Goal: Task Accomplishment & Management: Use online tool/utility

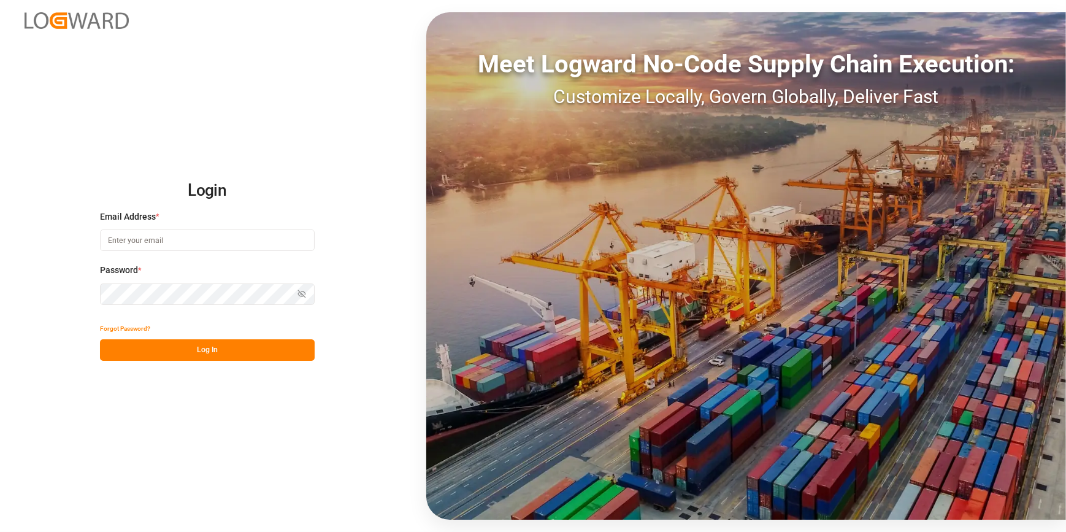
type input "[EMAIL_ADDRESS][DOMAIN_NAME]"
click at [209, 350] on button "Log In" at bounding box center [207, 349] width 215 height 21
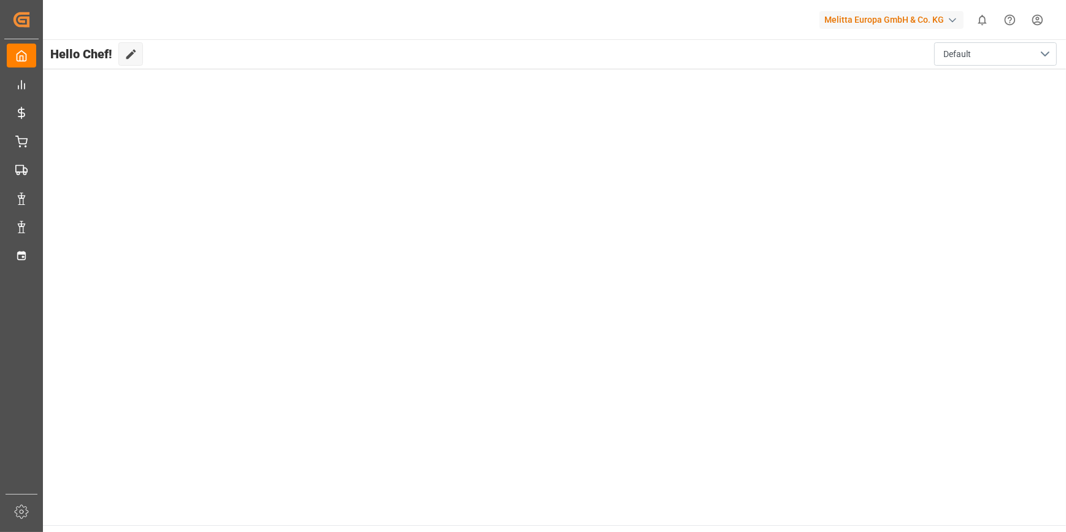
click at [518, 374] on main "Hello Chef! Edit Cockpit Default" at bounding box center [553, 282] width 1025 height 486
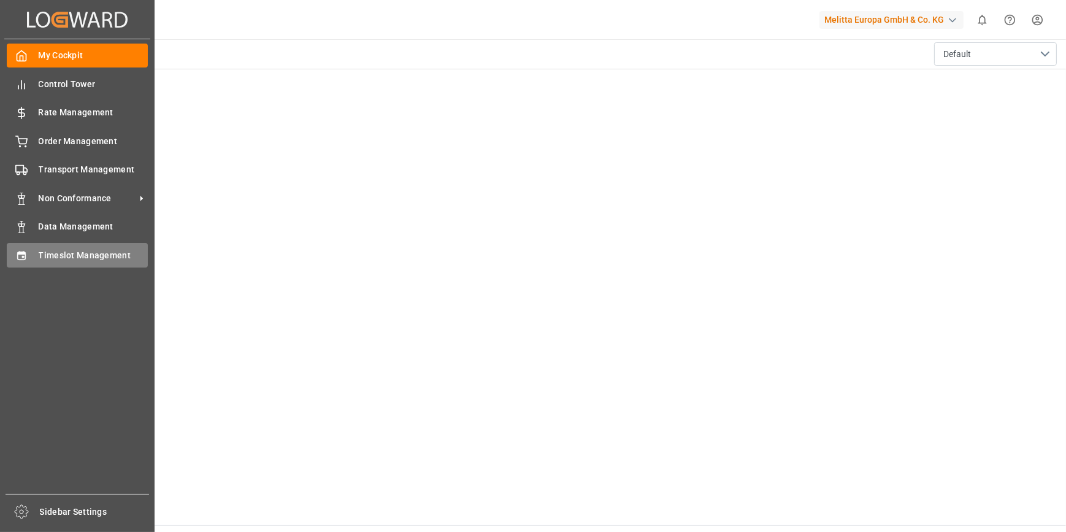
click at [48, 257] on span "Timeslot Management" at bounding box center [94, 255] width 110 height 13
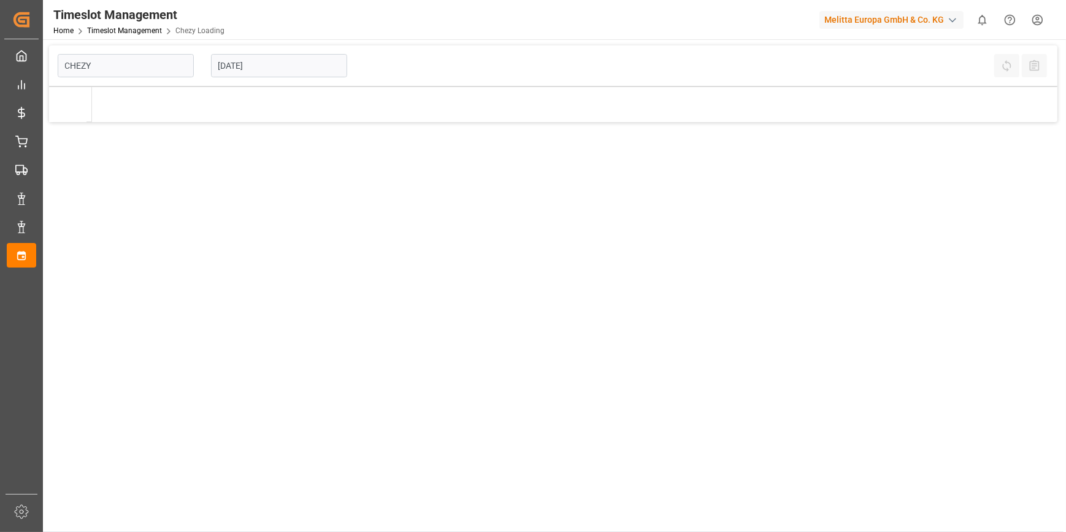
type input "Chezy Loading"
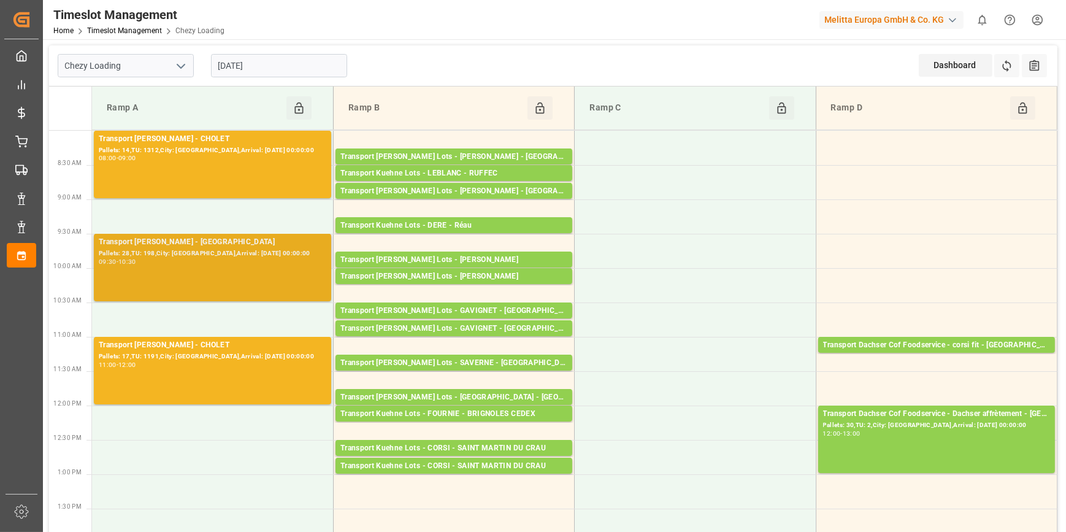
click at [252, 243] on div "Transport [PERSON_NAME] - [GEOGRAPHIC_DATA]" at bounding box center [213, 242] width 228 height 12
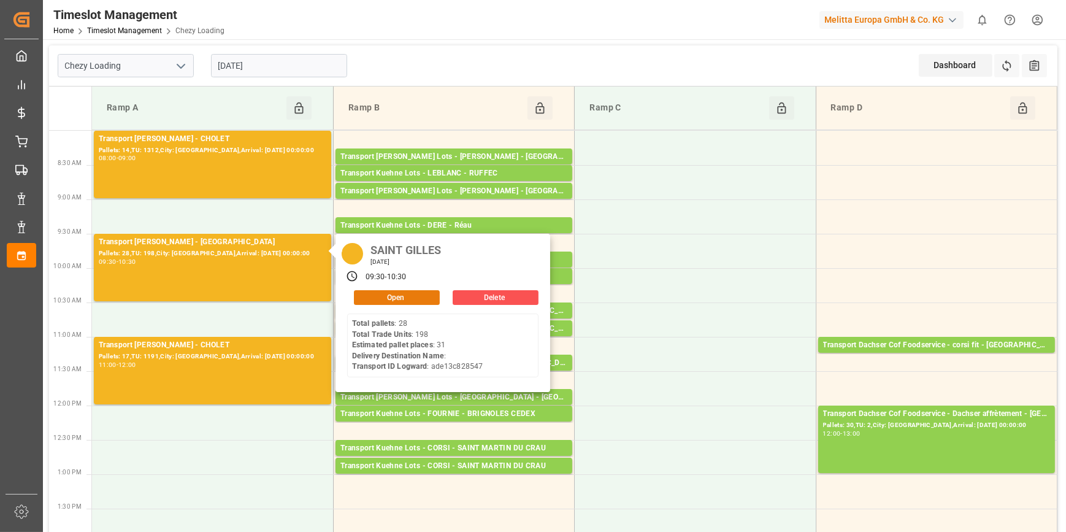
click at [407, 296] on button "Open" at bounding box center [397, 297] width 86 height 15
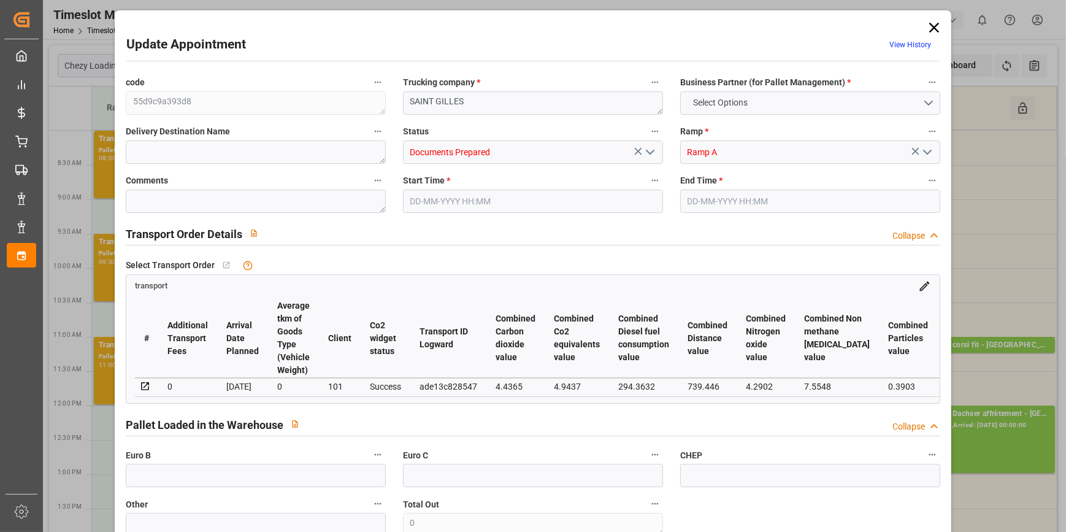
type input "31"
type input "1485.2"
type input "0"
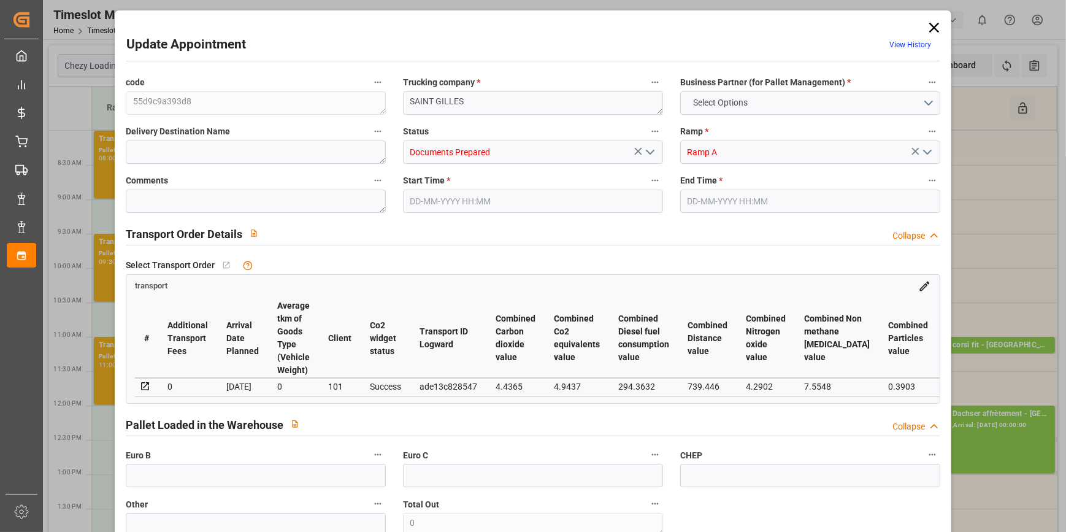
type input "1435.0002"
type input "-50.1998"
type input "0"
type input "10793.358"
type input "13163.126"
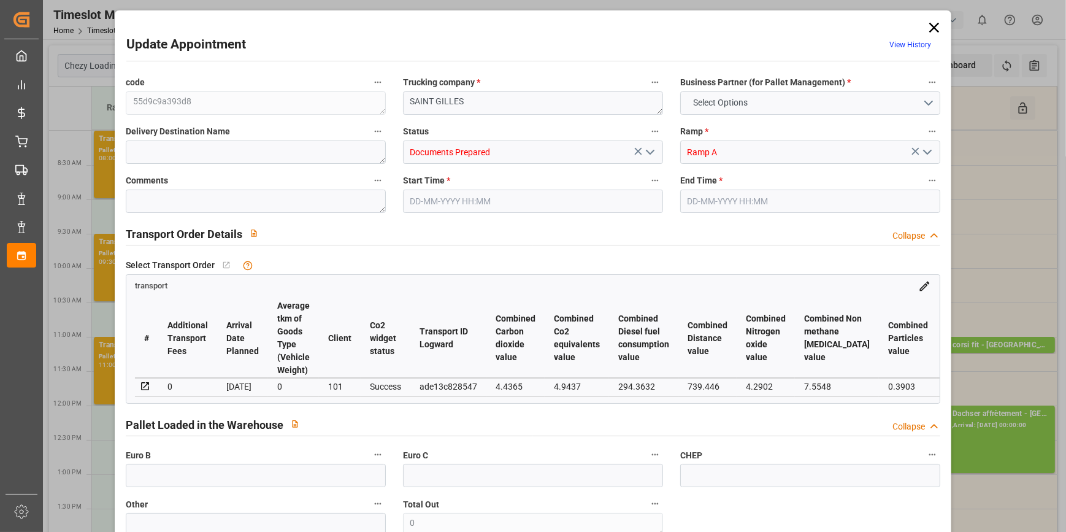
type input "31599.024"
type input "30"
type input "28"
type input "198"
type input "39"
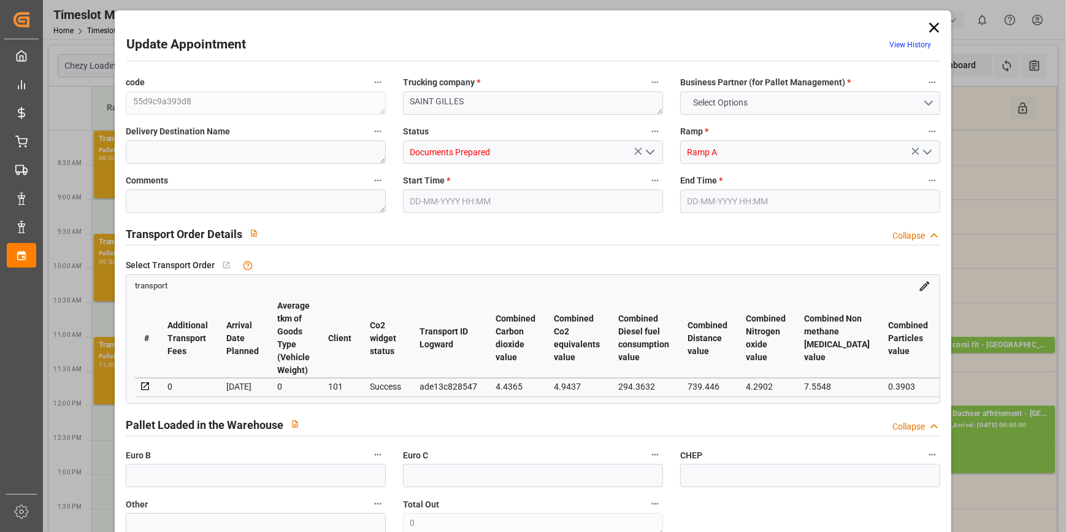
type input "101"
type input "11602.376"
type input "0"
type input "4710.8598"
type input "0"
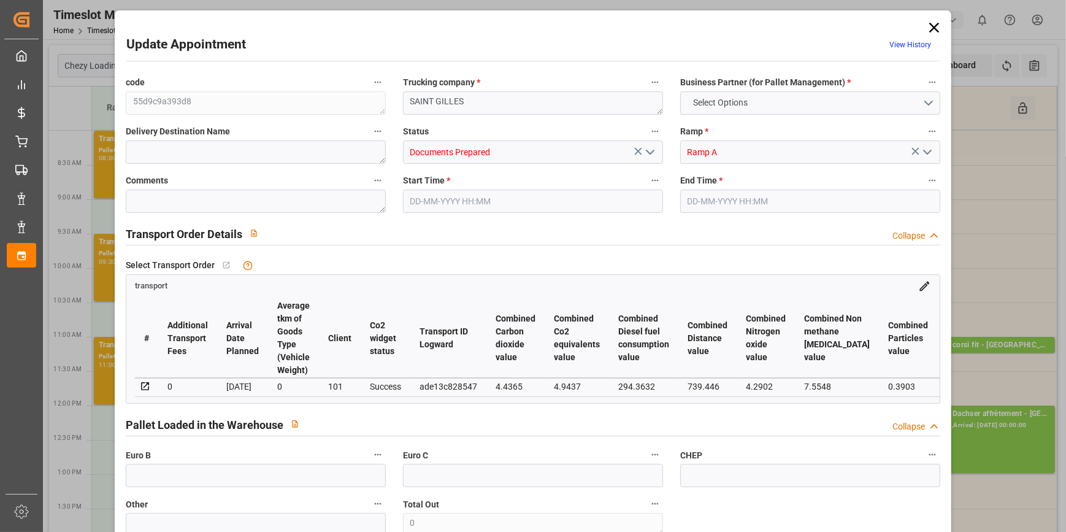
type input "0"
type input "21"
type input "35"
type input "[DATE] 09:30"
type input "[DATE] 10:30"
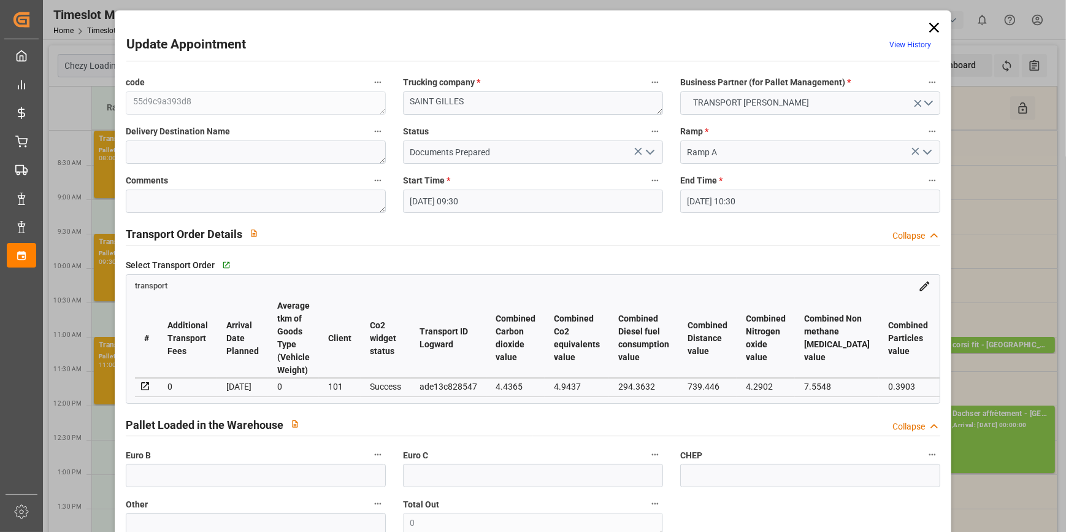
type input "[DATE] 13:34"
type input "[DATE] 11:24"
type input "[DATE]"
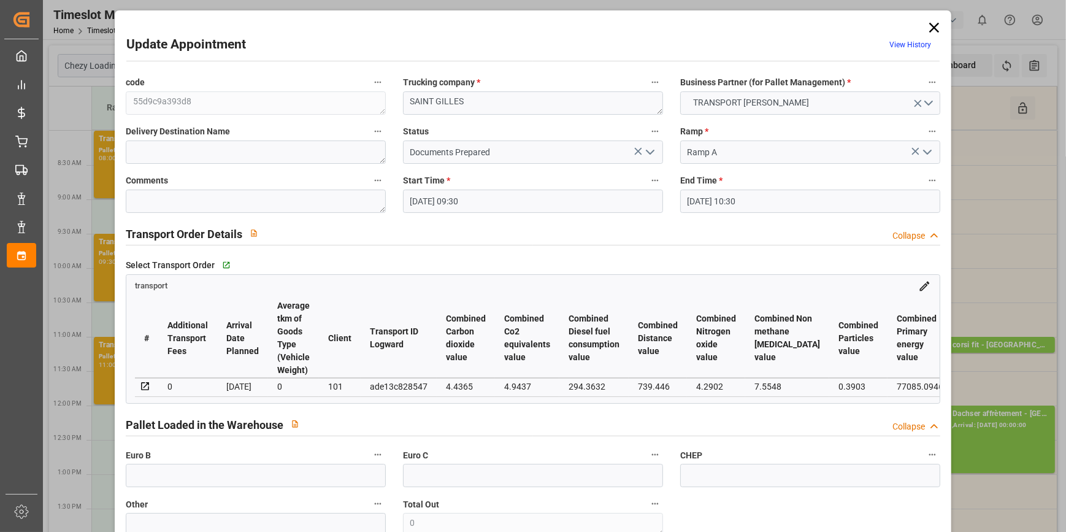
click at [933, 26] on icon at bounding box center [934, 28] width 10 height 10
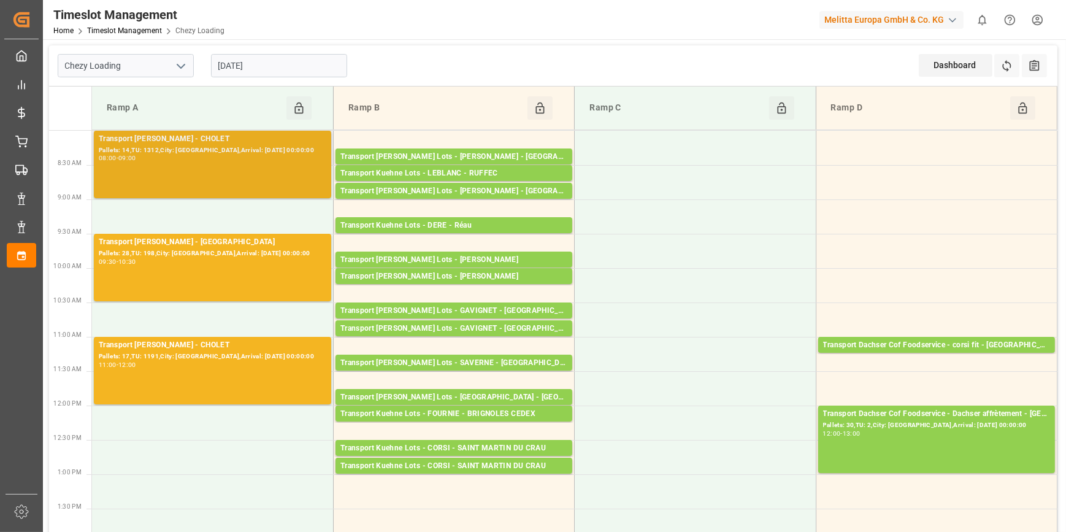
click at [199, 145] on div "Pallets: 14,TU: 1312,City: [GEOGRAPHIC_DATA],Arrival: [DATE] 00:00:00" at bounding box center [213, 150] width 228 height 10
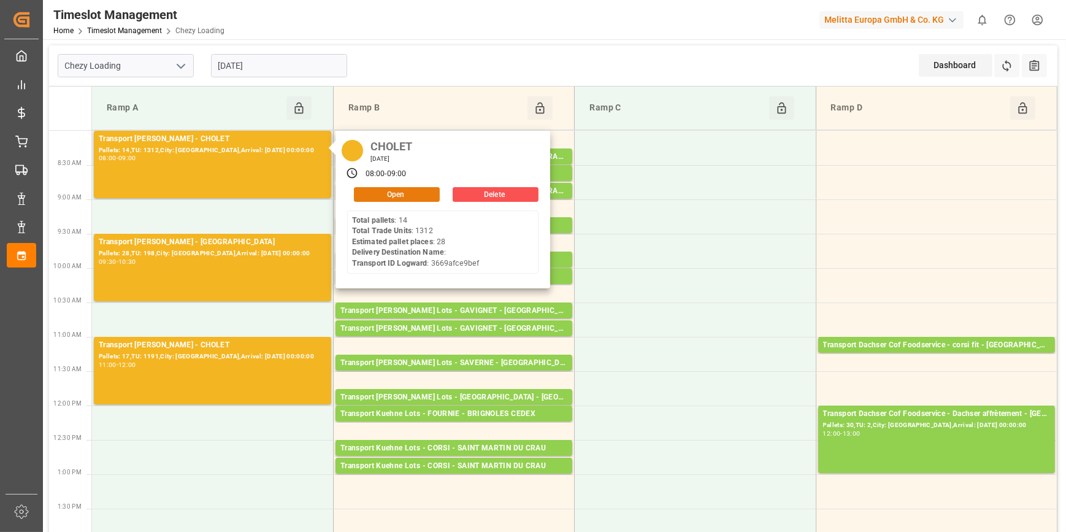
click at [377, 191] on button "Open" at bounding box center [397, 194] width 86 height 15
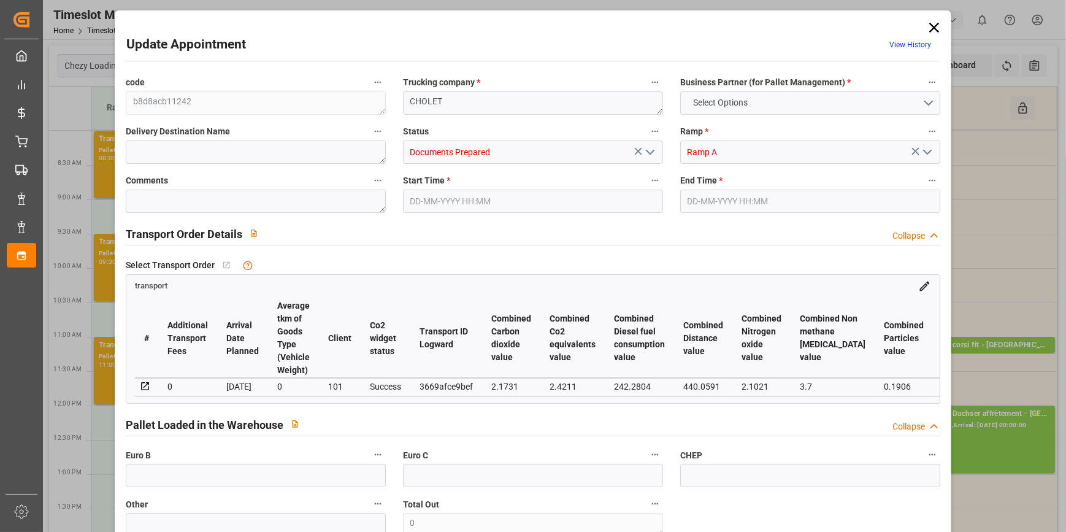
type input "28"
type input "822.08"
type input "0"
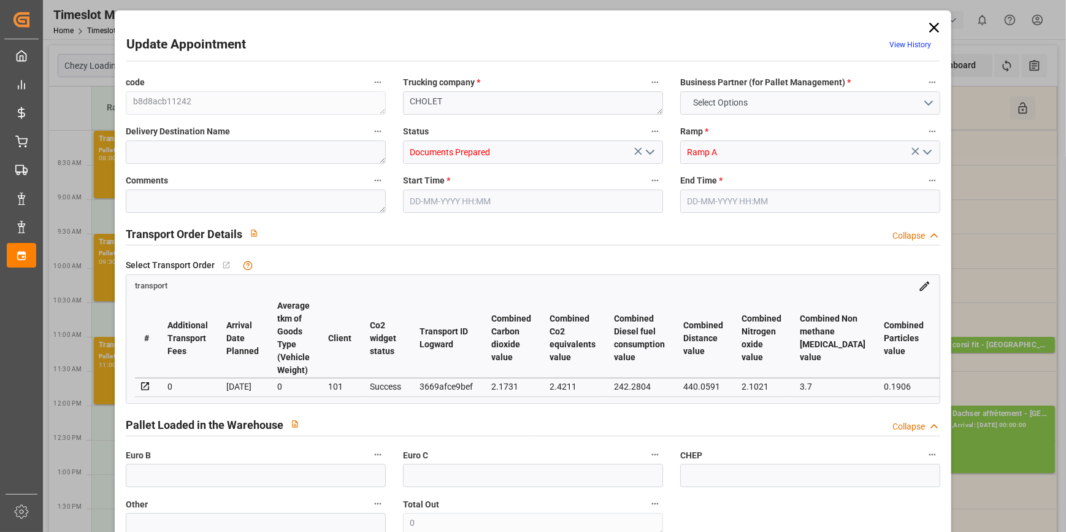
type input "794.2937"
type input "-27.7863"
type input "0"
type input "8270.726"
type input "10927.78"
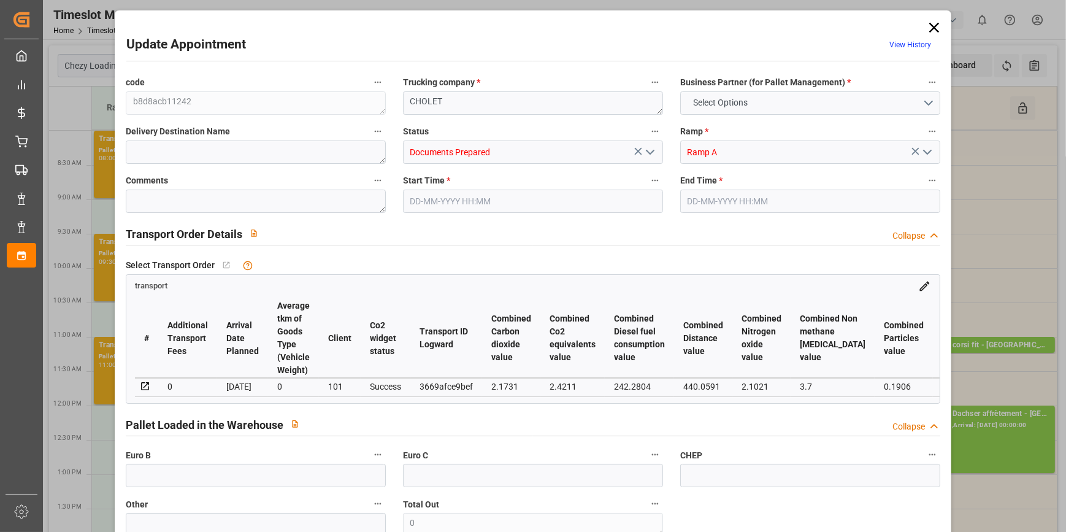
type input "30304.436"
type input "49"
type input "14"
type input "1312"
type input "46"
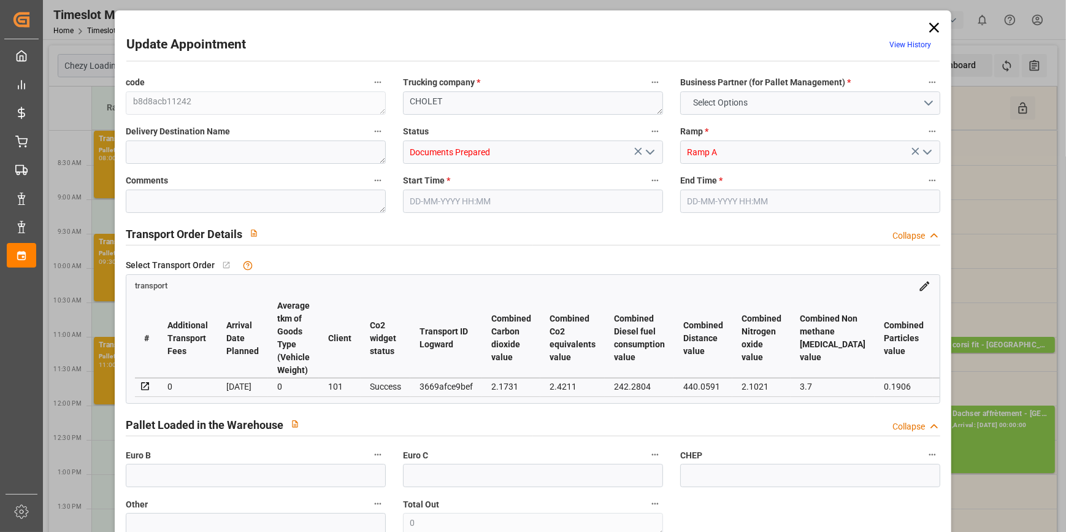
type input "101"
type input "9444.911"
type input "0"
type input "4710.8598"
type input "0"
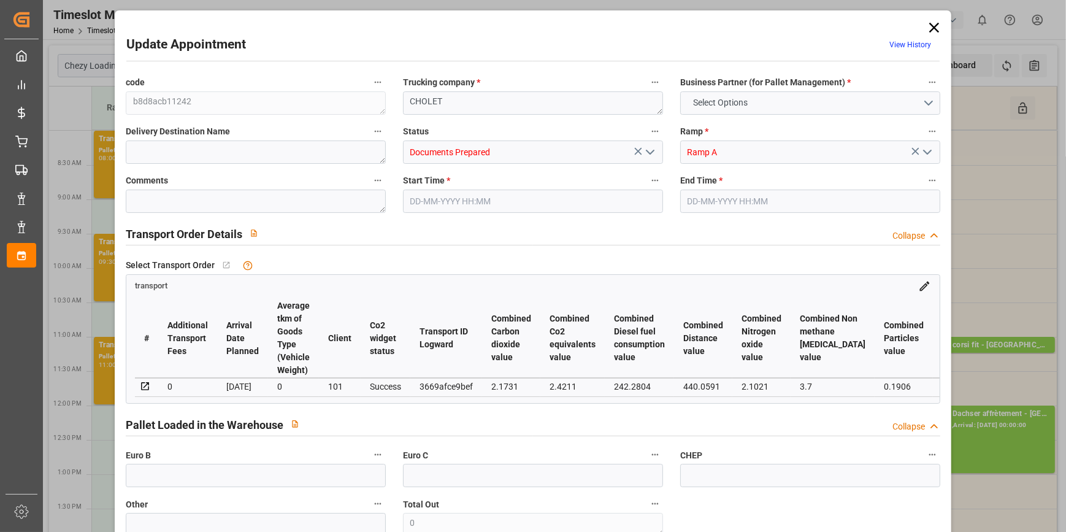
type input "0"
type input "21"
type input "35"
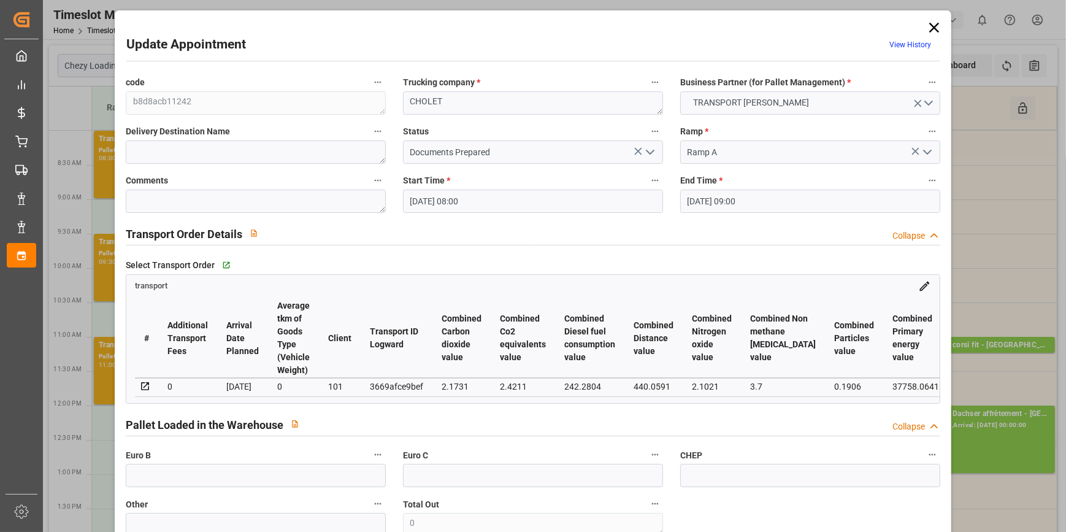
type input "[DATE] 08:00"
type input "[DATE] 09:00"
type input "[DATE] 13:34"
type input "[DATE] 11:25"
type input "[DATE]"
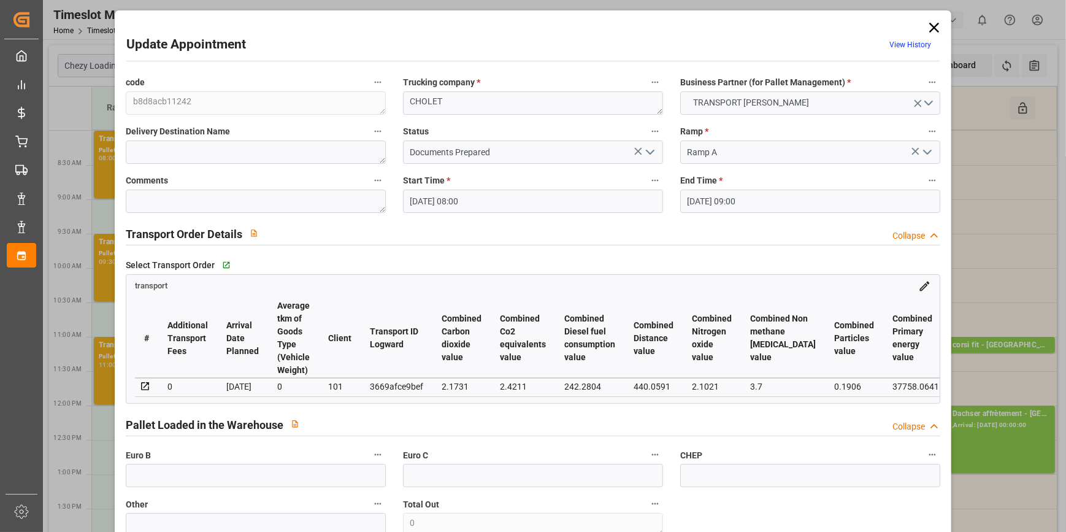
type input "[DATE]"
click at [933, 26] on icon at bounding box center [934, 27] width 17 height 17
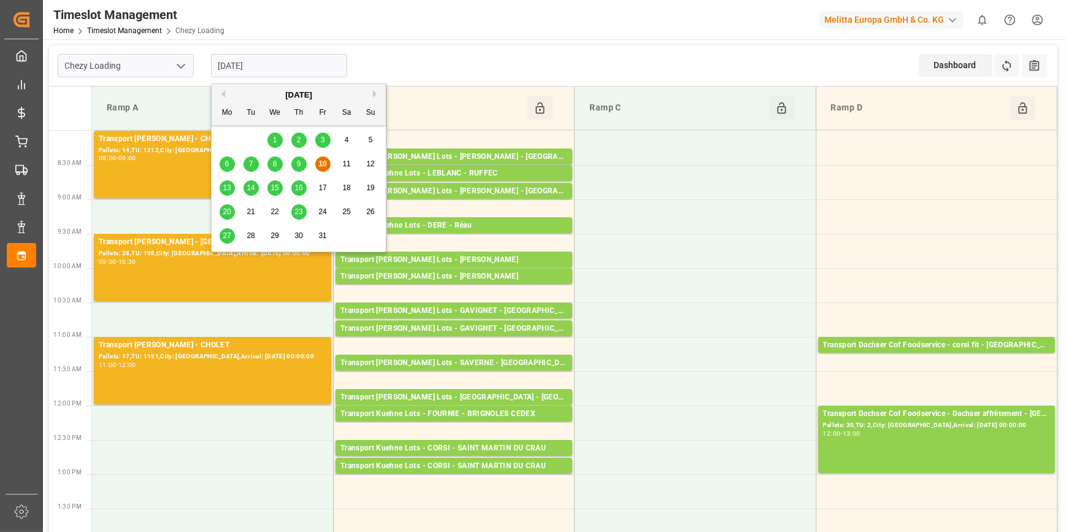
click at [290, 67] on input "[DATE]" at bounding box center [279, 65] width 136 height 23
click at [227, 189] on span "13" at bounding box center [227, 187] width 8 height 9
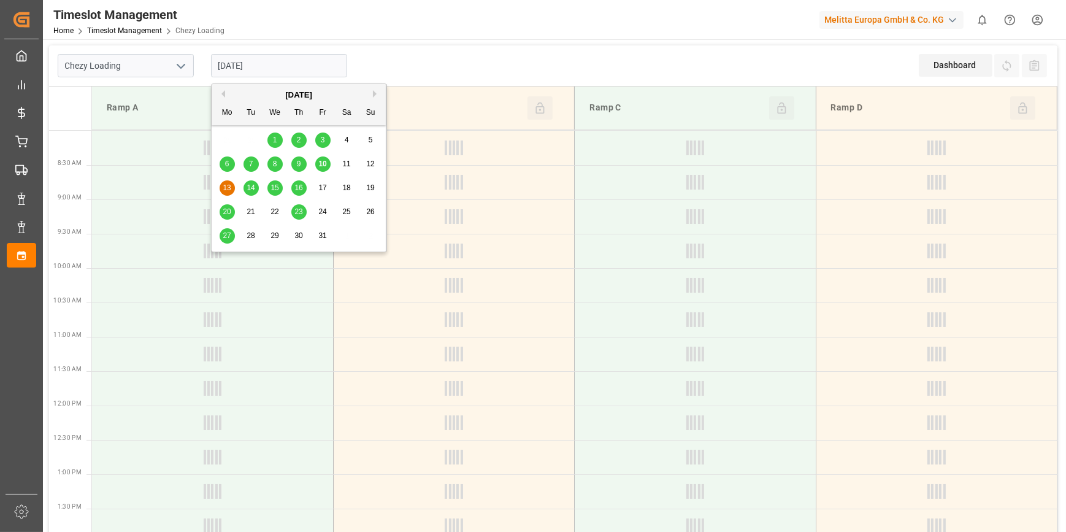
click at [295, 63] on input "[DATE]" at bounding box center [279, 65] width 136 height 23
click at [322, 162] on span "10" at bounding box center [322, 164] width 8 height 9
type input "[DATE]"
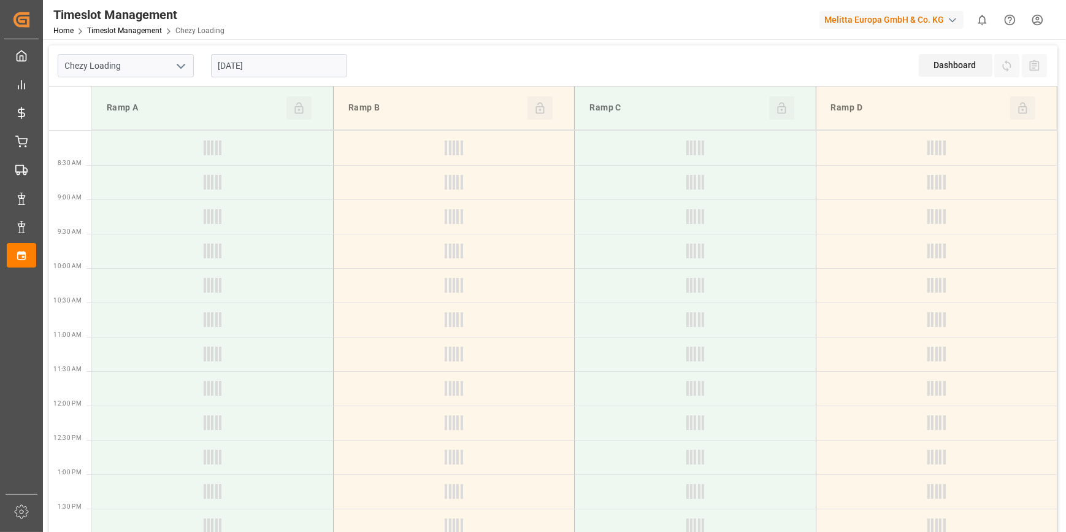
click at [184, 66] on icon "open menu" at bounding box center [181, 66] width 15 height 15
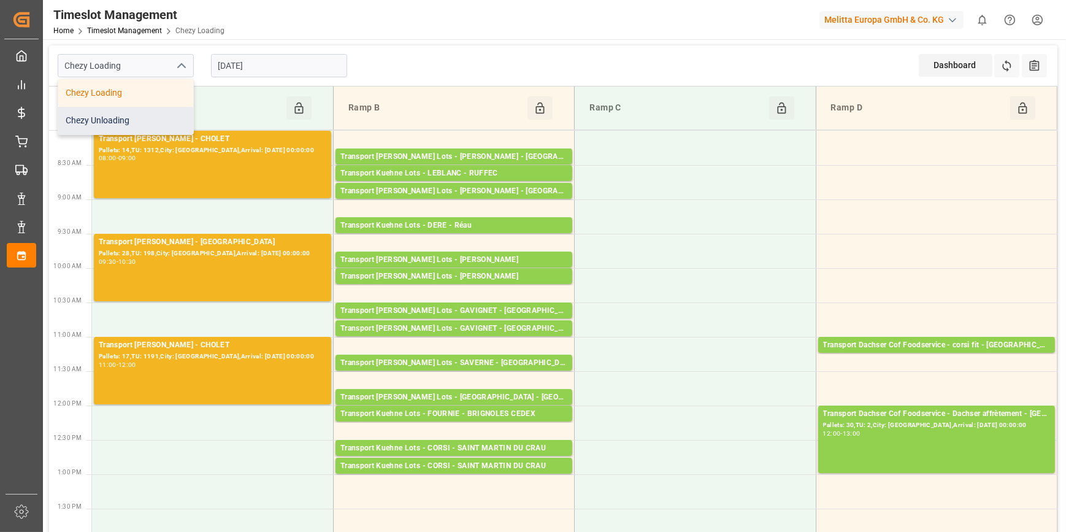
click at [129, 118] on div "Chezy Unloading" at bounding box center [125, 121] width 135 height 28
type input "Chezy Unloading"
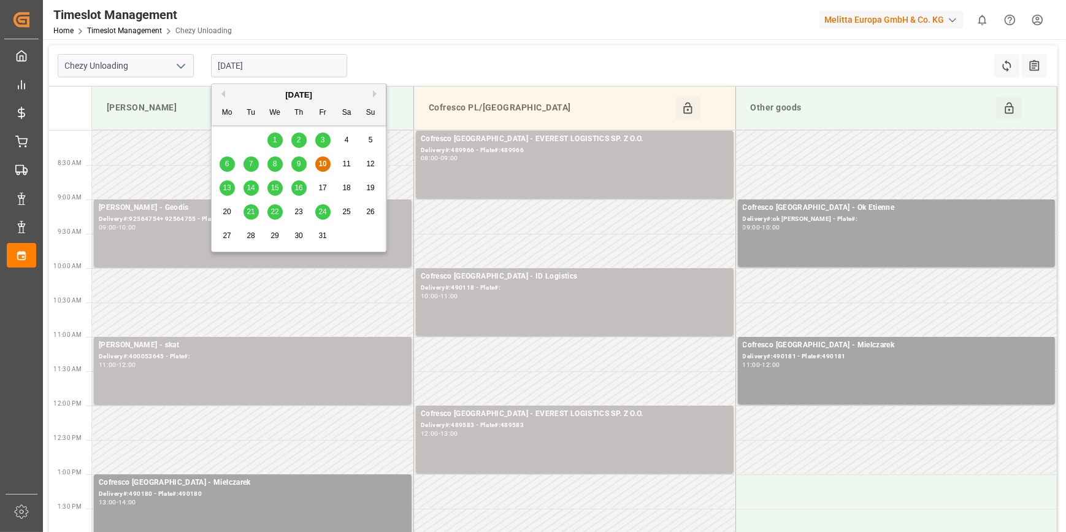
click at [294, 72] on input "[DATE]" at bounding box center [279, 65] width 136 height 23
click at [299, 162] on span "9" at bounding box center [299, 164] width 4 height 9
type input "[DATE]"
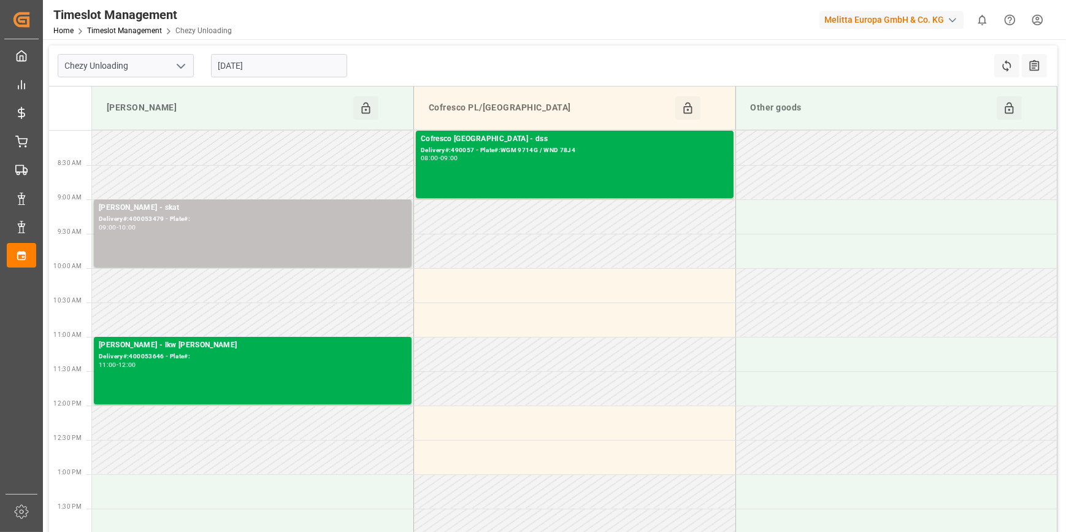
click at [285, 64] on input "[DATE]" at bounding box center [279, 65] width 136 height 23
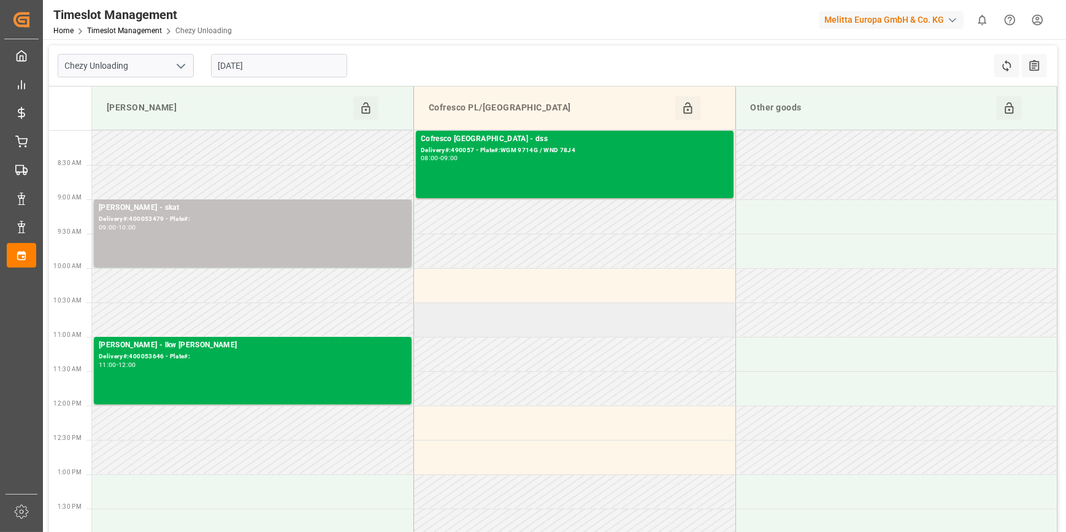
click at [600, 331] on td at bounding box center [575, 319] width 322 height 34
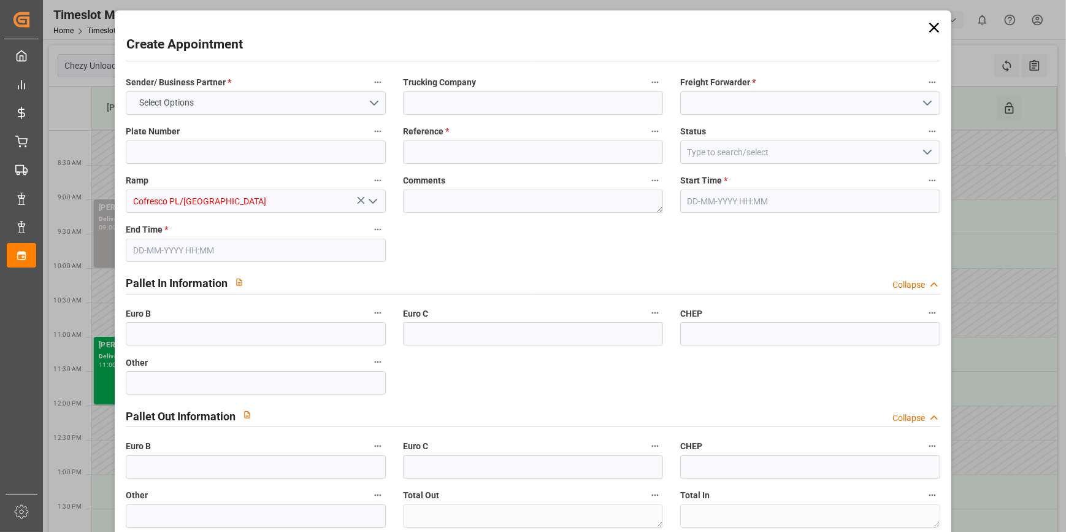
type input "0"
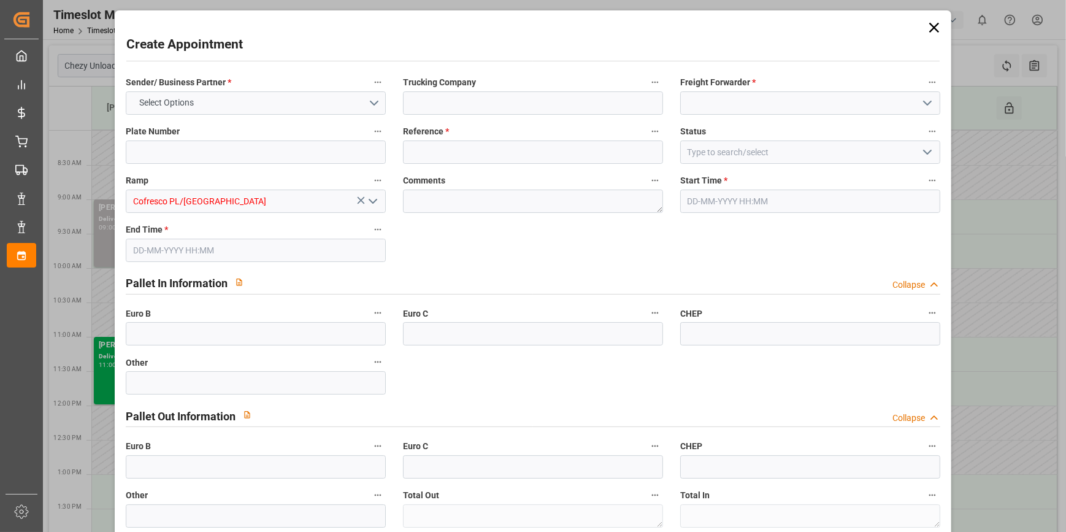
type input "0"
type input "[DATE] 10:30"
type input "[DATE] 11:30"
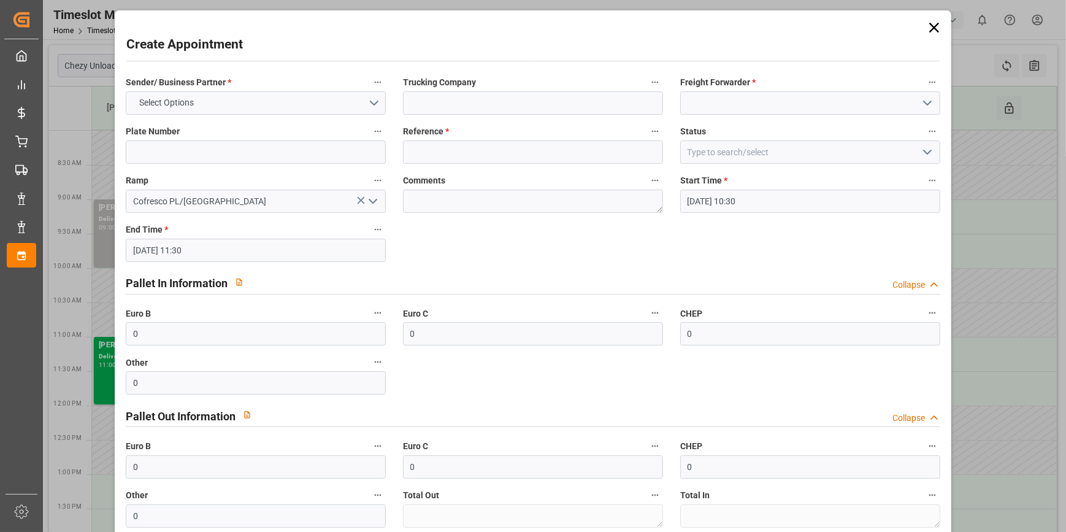
click at [931, 27] on icon at bounding box center [934, 28] width 10 height 10
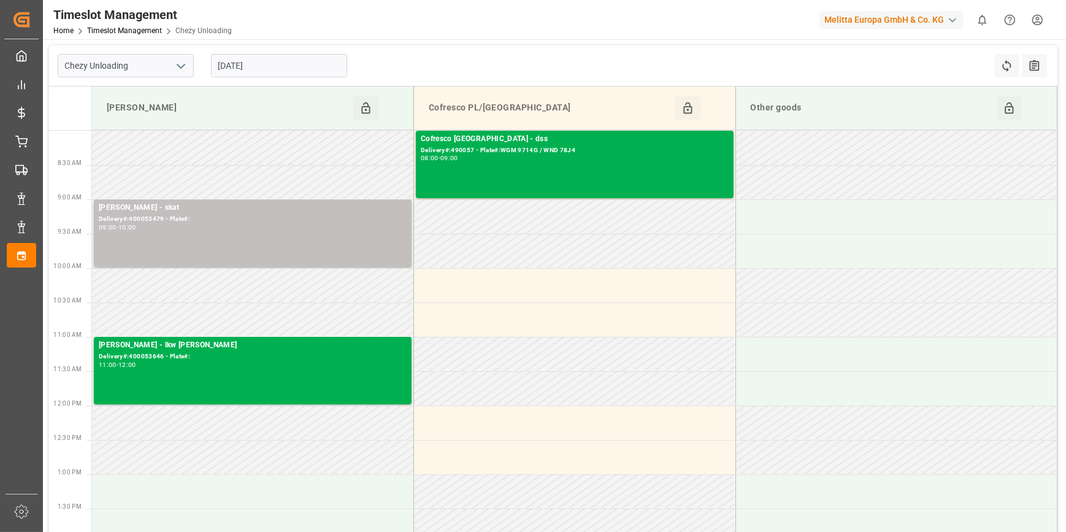
click at [183, 65] on polyline "open menu" at bounding box center [180, 66] width 7 height 4
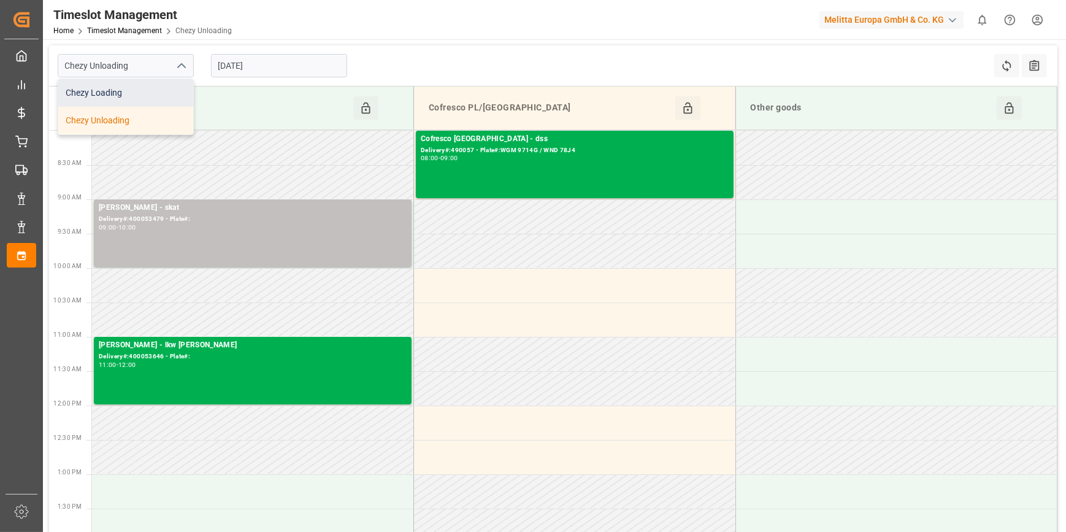
click at [123, 91] on div "Chezy Loading" at bounding box center [125, 93] width 135 height 28
type input "Chezy Loading"
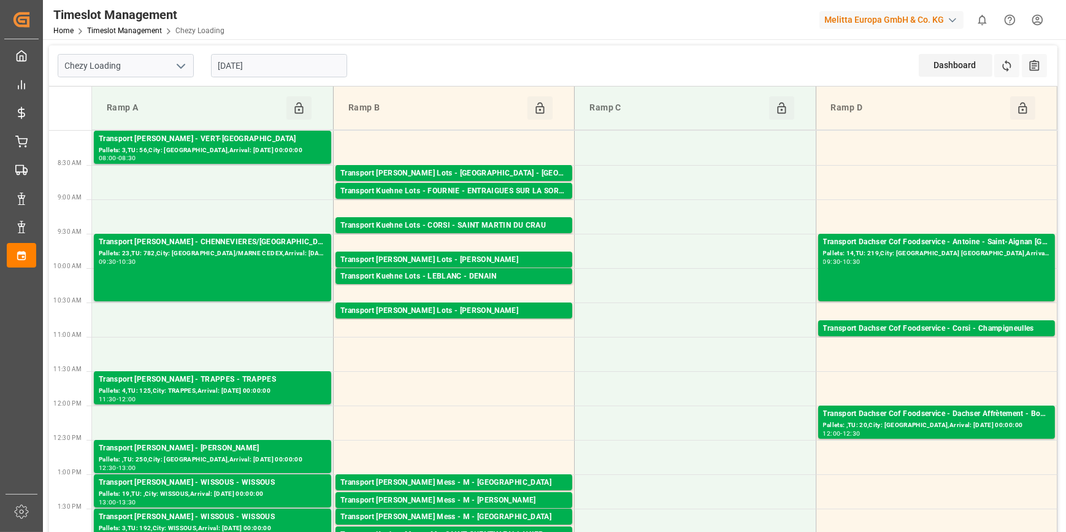
click at [290, 56] on input "[DATE]" at bounding box center [279, 65] width 136 height 23
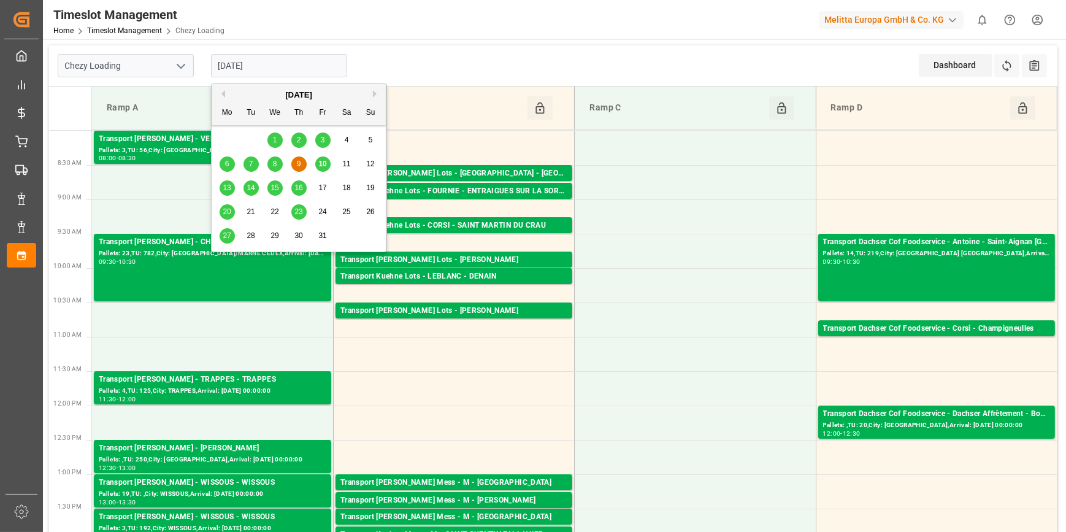
click at [328, 158] on div "10" at bounding box center [322, 164] width 15 height 15
type input "[DATE]"
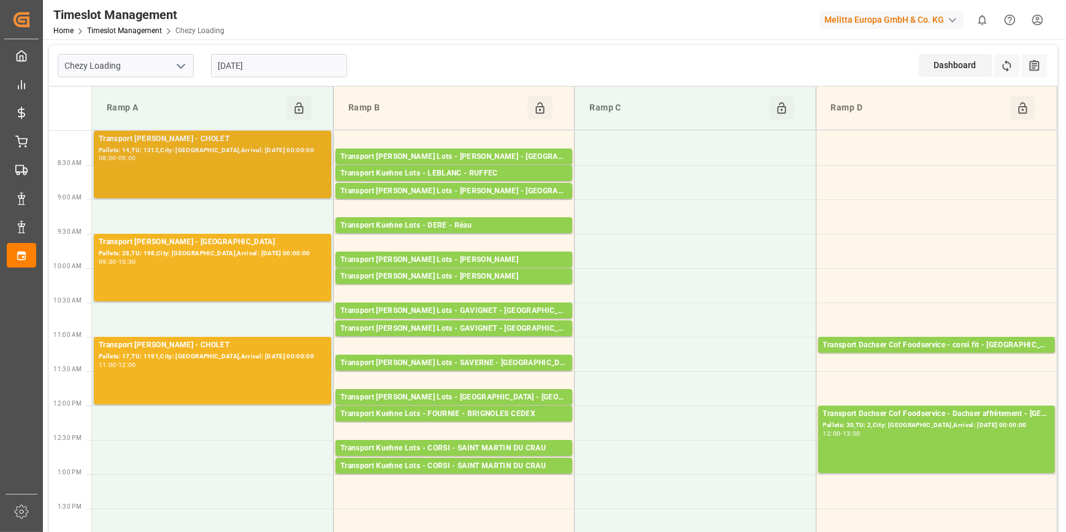
click at [254, 160] on div "08:00 - 09:00" at bounding box center [213, 158] width 228 height 7
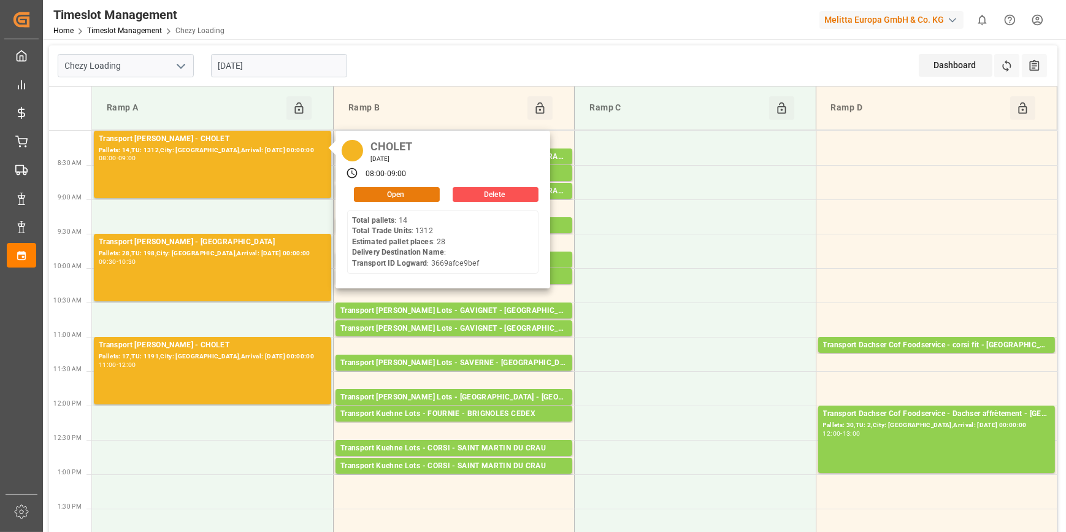
click at [405, 196] on button "Open" at bounding box center [397, 194] width 86 height 15
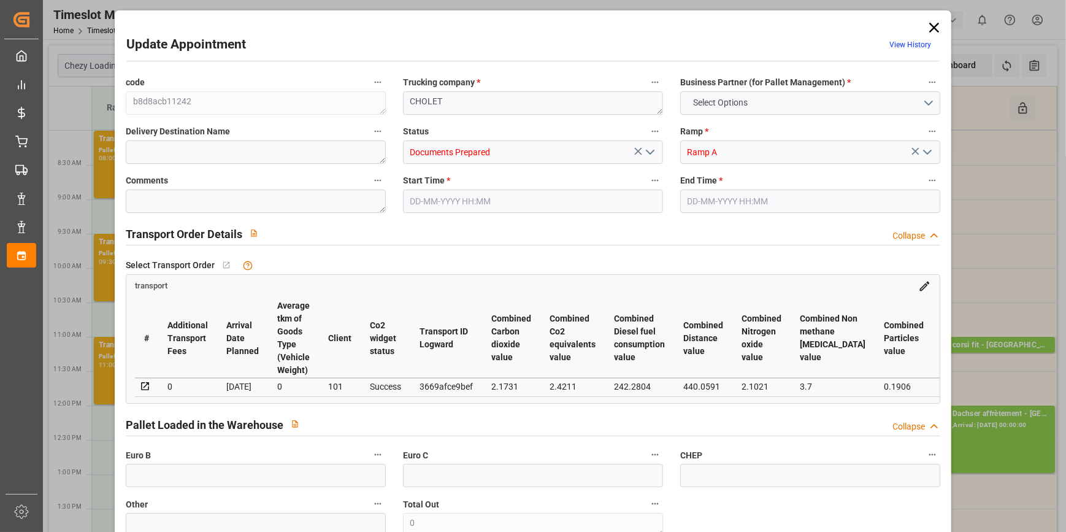
type input "28"
type input "822.08"
type input "0"
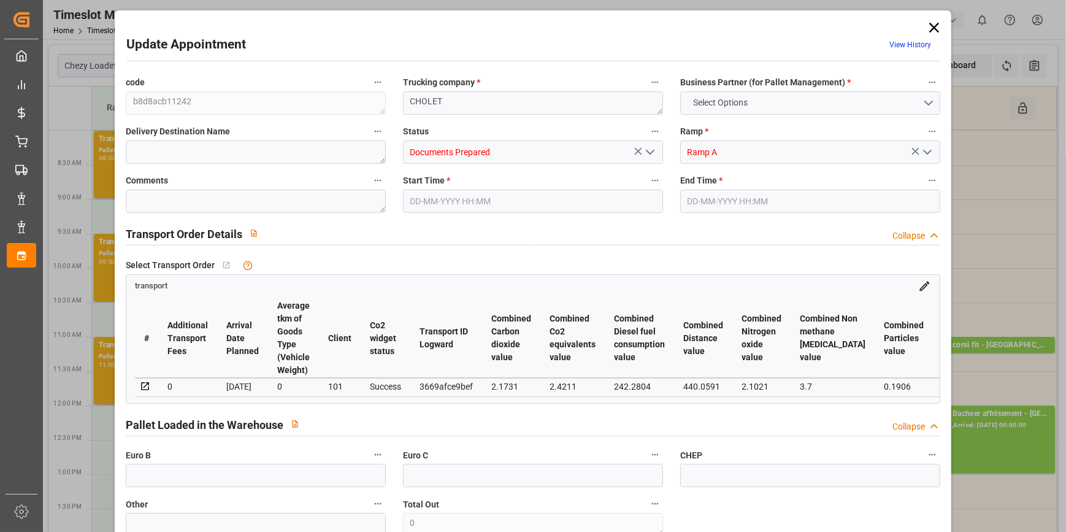
type input "794.2937"
type input "-27.7863"
type input "0"
type input "8270.726"
type input "10927.78"
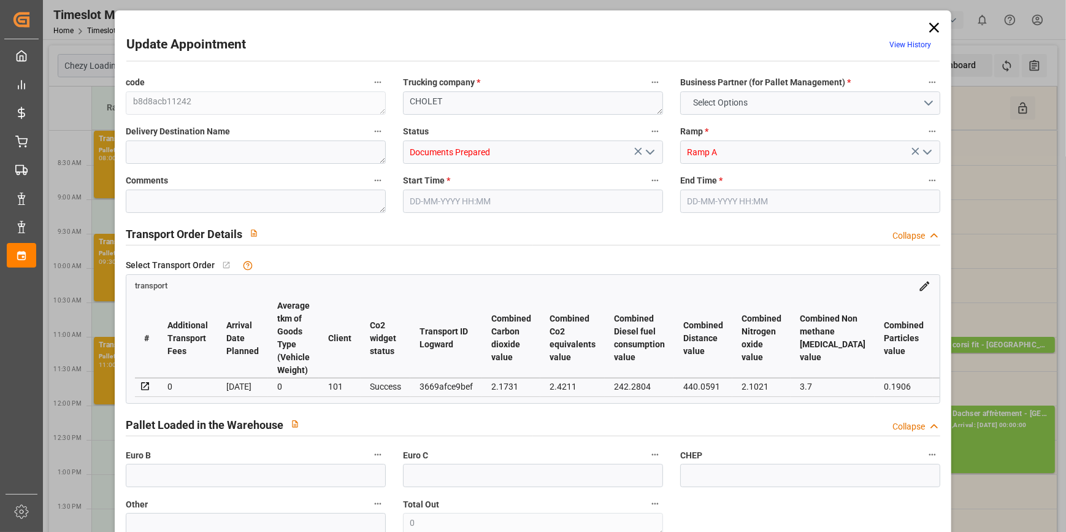
type input "30304.436"
type input "49"
type input "14"
type input "1312"
type input "46"
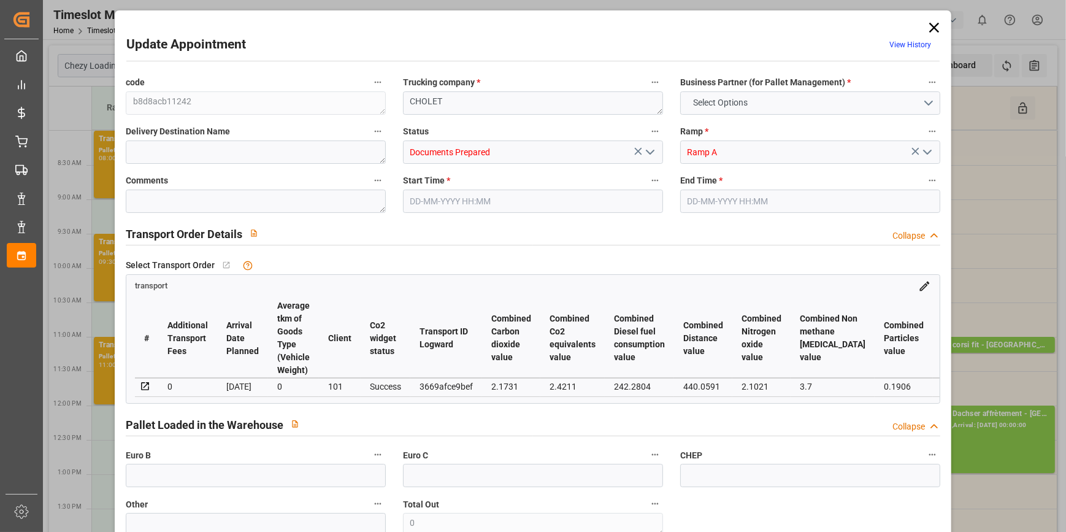
type input "101"
type input "9444.911"
type input "0"
type input "4710.8598"
type input "0"
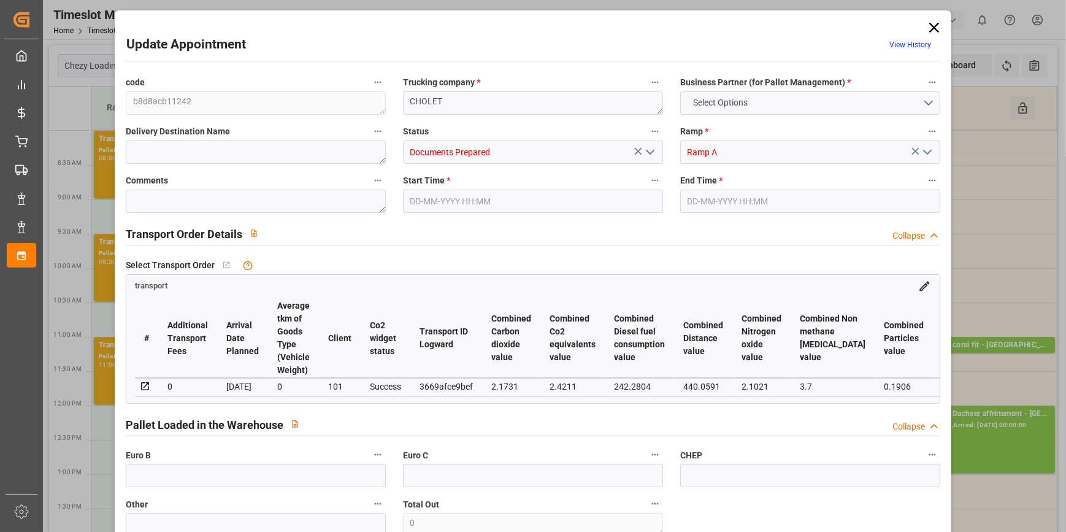
type input "0"
type input "21"
type input "35"
type input "[DATE] 08:00"
type input "[DATE] 09:00"
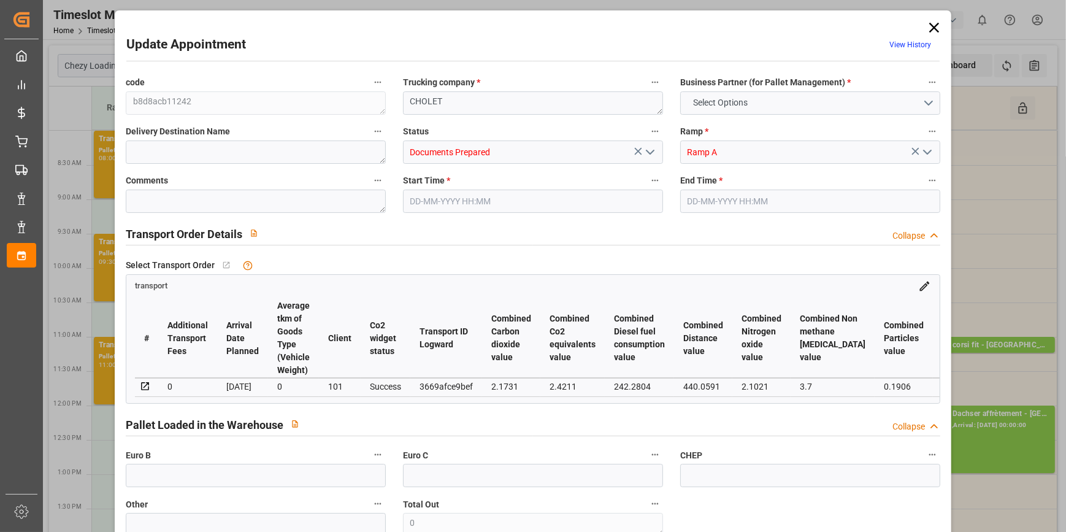
type input "[DATE] 13:34"
type input "[DATE] 11:25"
type input "[DATE]"
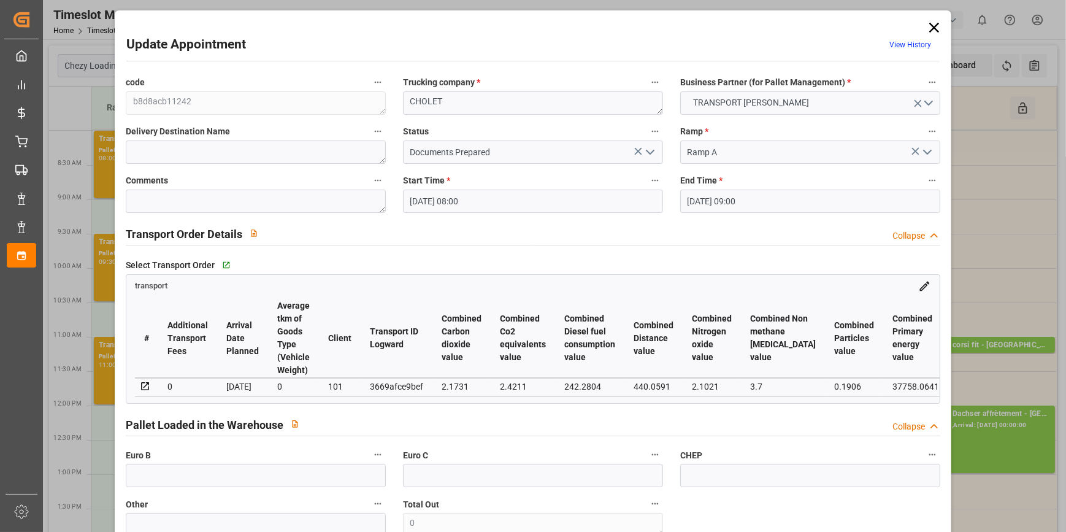
click at [648, 146] on icon "open menu" at bounding box center [650, 152] width 15 height 15
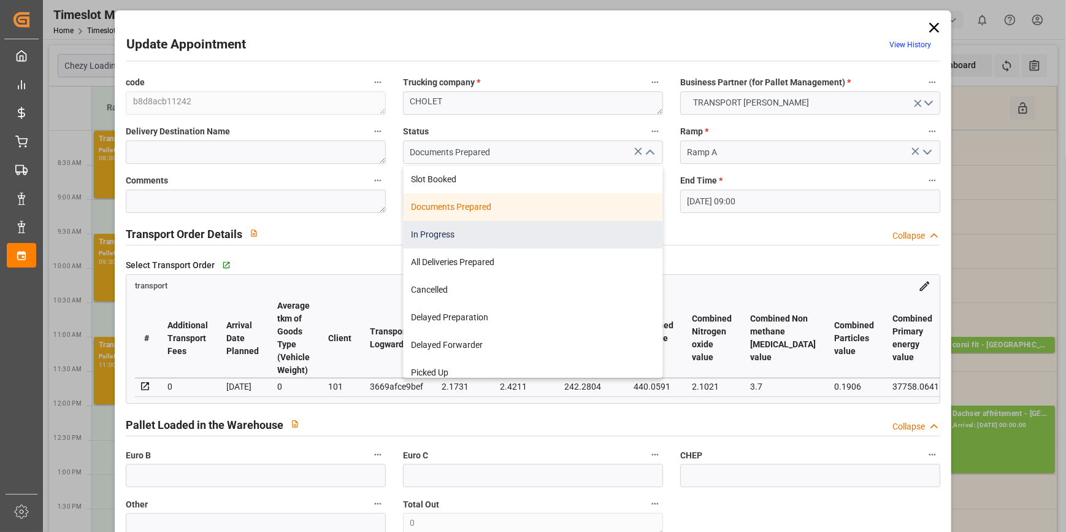
click at [444, 233] on div "In Progress" at bounding box center [533, 235] width 259 height 28
type input "In Progress"
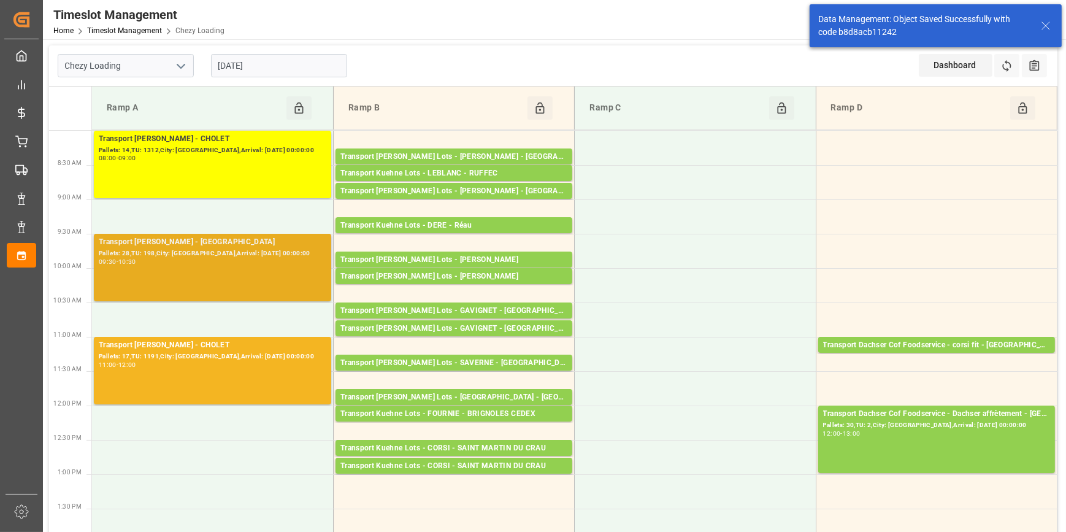
click at [245, 260] on div "09:30 - 10:30" at bounding box center [213, 262] width 228 height 7
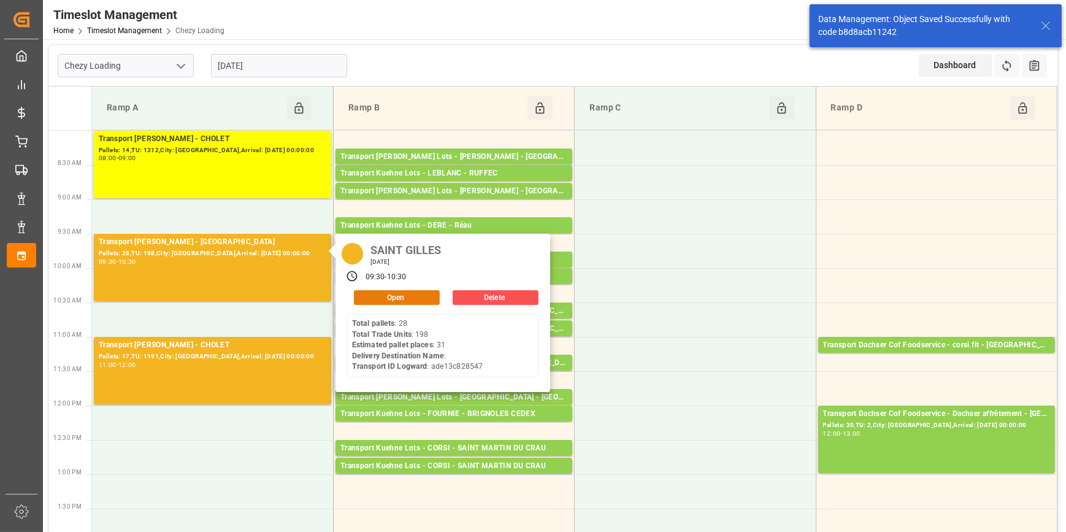
click at [378, 294] on button "Open" at bounding box center [397, 297] width 86 height 15
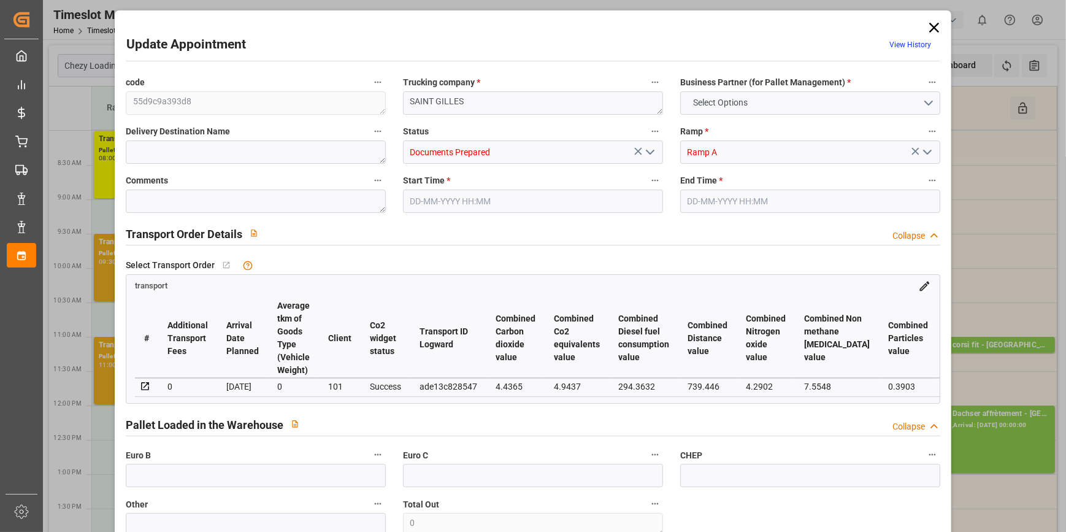
type input "31"
type input "1485.2"
type input "0"
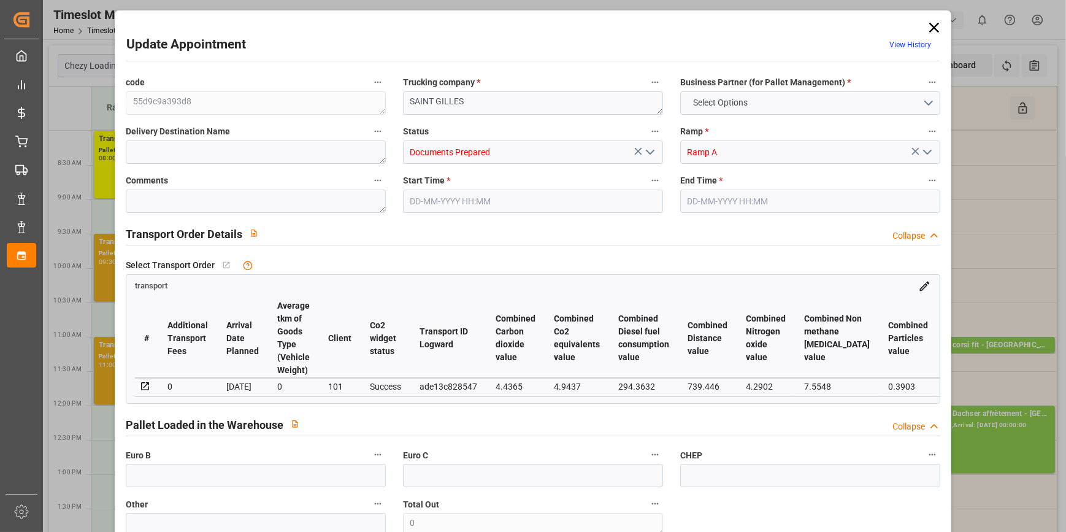
type input "1435.0002"
type input "-50.1998"
type input "0"
type input "10793.358"
type input "13163.126"
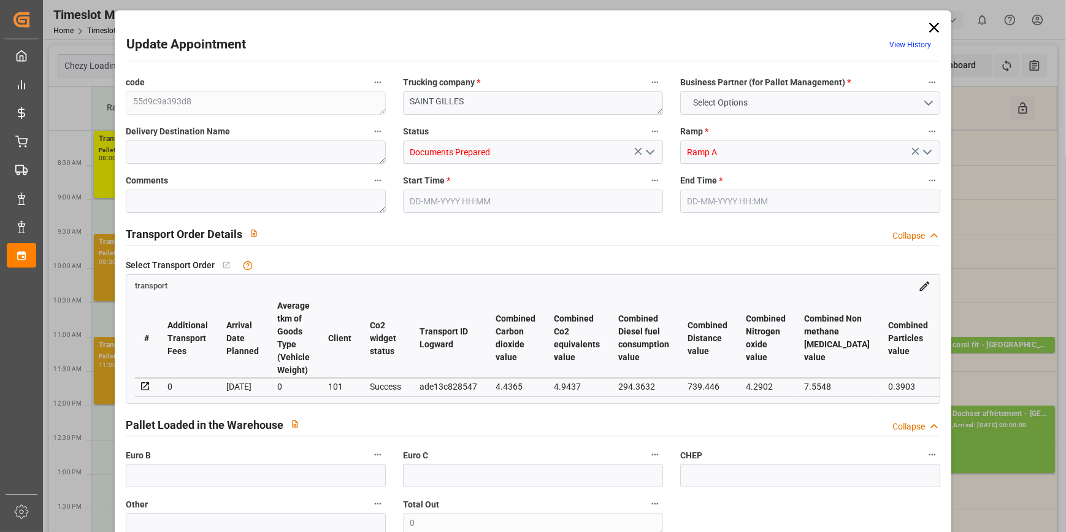
type input "31599.024"
type input "30"
type input "28"
type input "198"
type input "39"
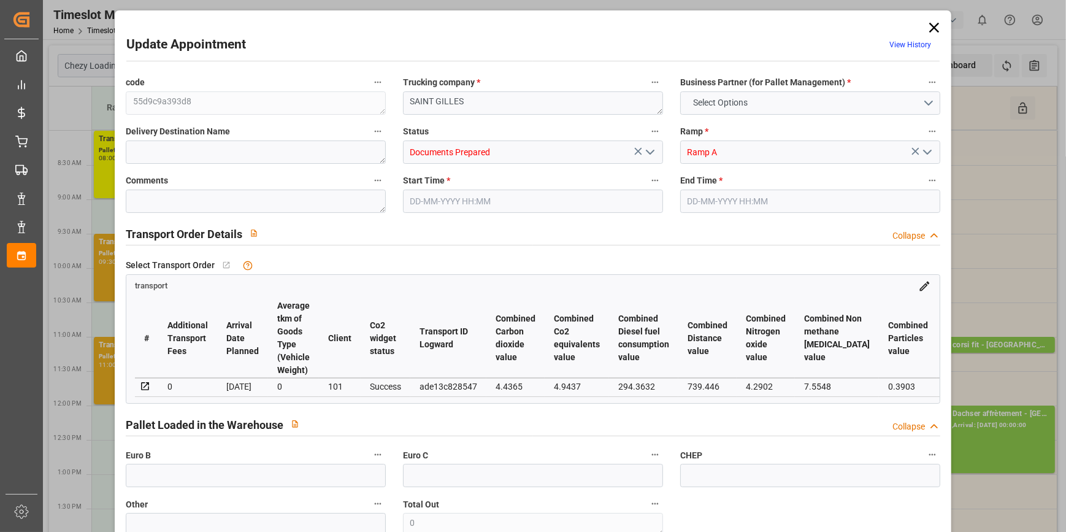
type input "101"
type input "11602.376"
type input "0"
type input "4710.8598"
type input "0"
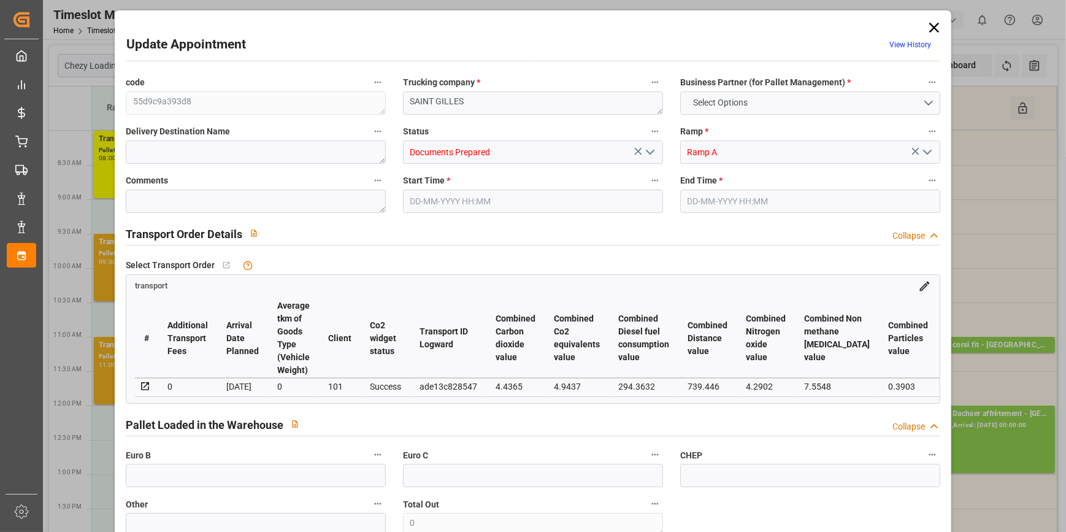
type input "0"
type input "21"
type input "35"
type input "[DATE] 09:30"
type input "[DATE] 10:30"
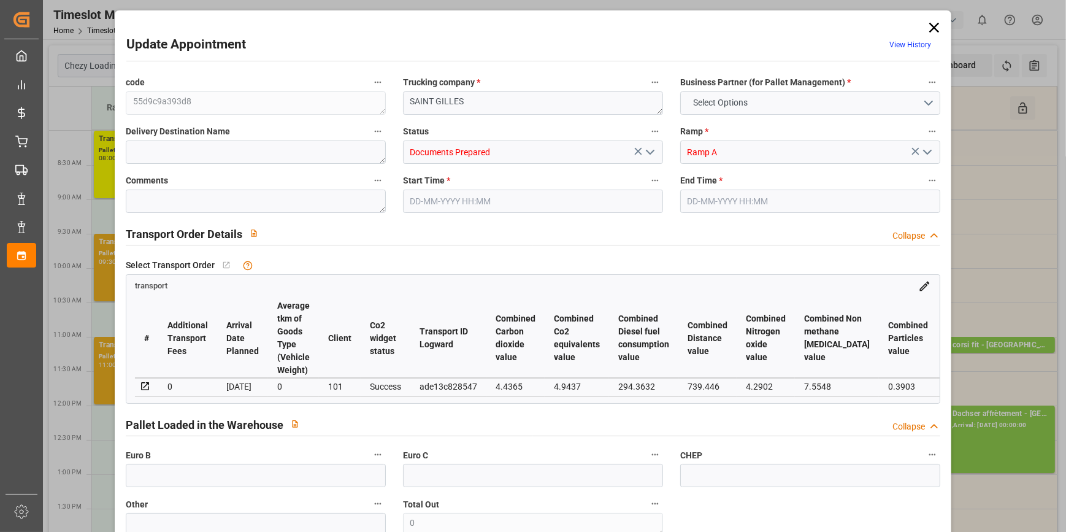
type input "[DATE] 13:34"
type input "[DATE] 11:24"
type input "[DATE]"
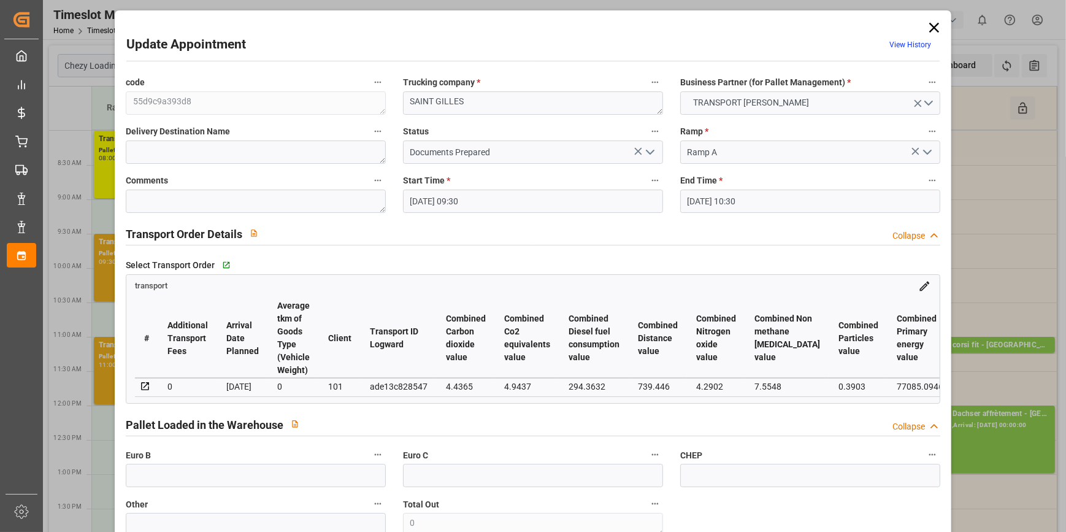
click at [650, 153] on polyline "open menu" at bounding box center [650, 152] width 7 height 4
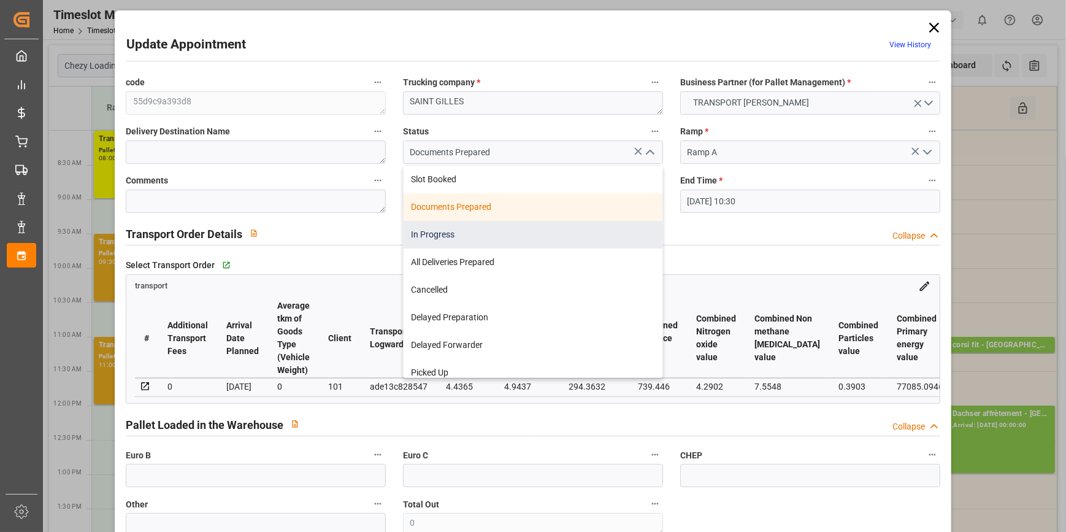
click at [475, 228] on div "In Progress" at bounding box center [533, 235] width 259 height 28
type input "In Progress"
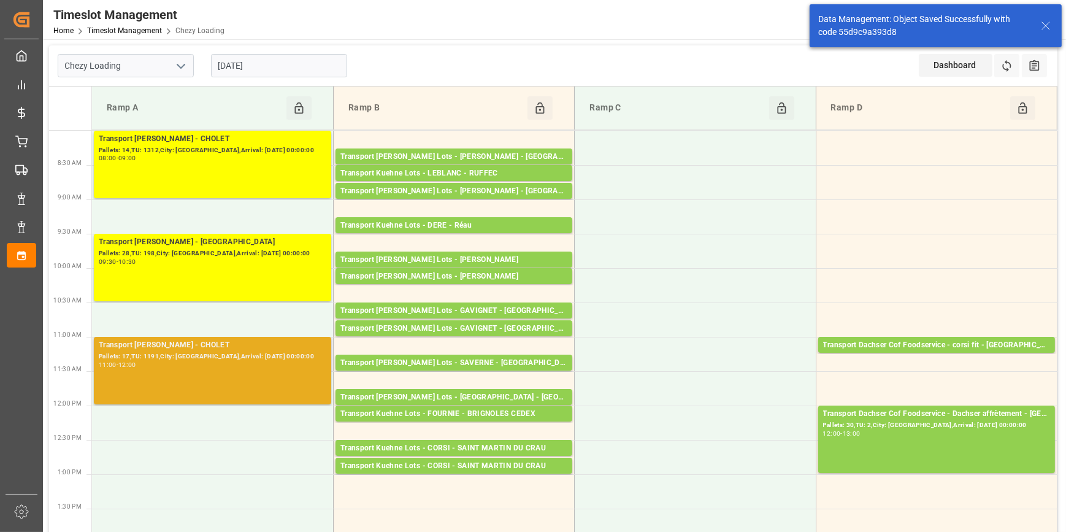
click at [227, 352] on div "Pallets: 17,TU: 1191,City: [GEOGRAPHIC_DATA],Arrival: [DATE] 00:00:00" at bounding box center [213, 357] width 228 height 10
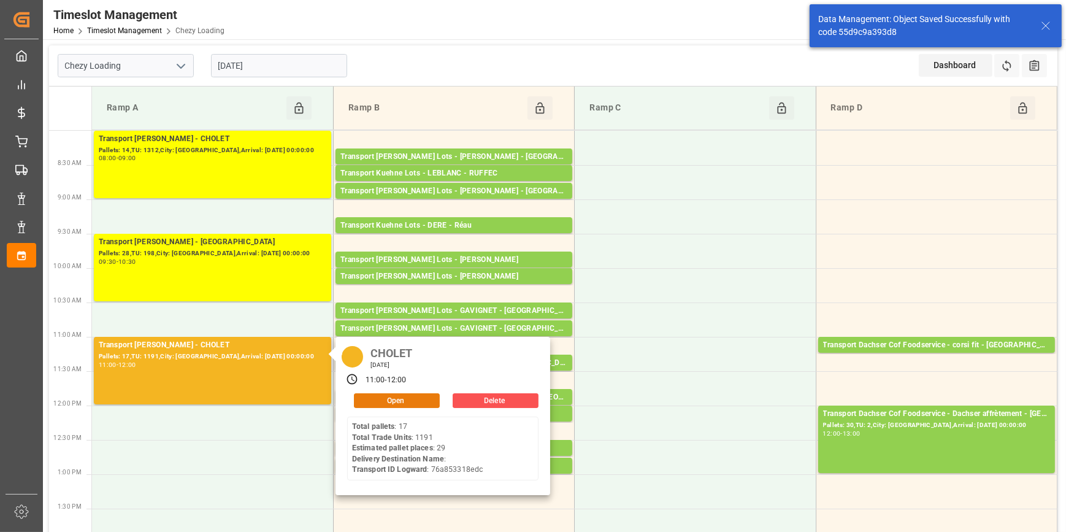
click at [399, 399] on button "Open" at bounding box center [397, 400] width 86 height 15
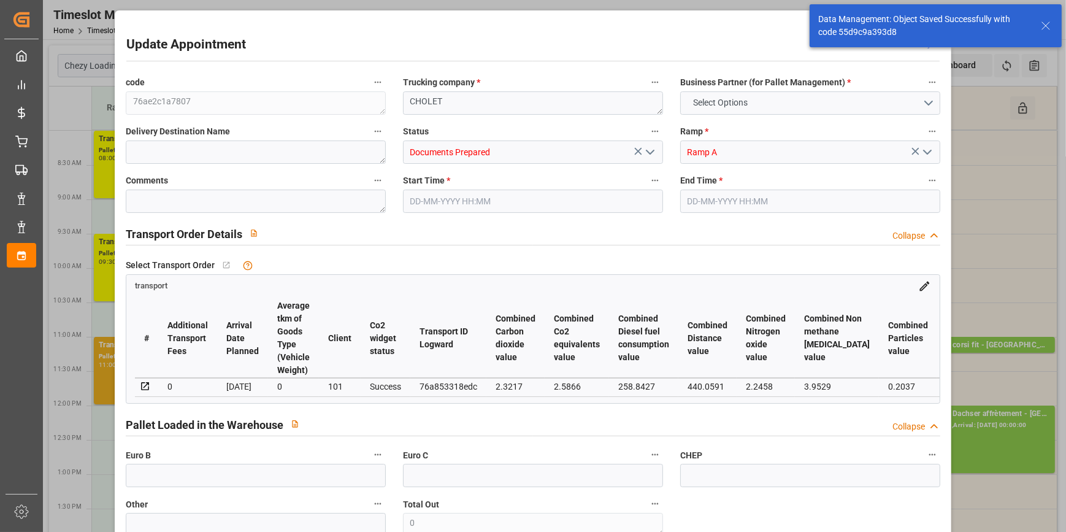
type input "29"
type input "839.76"
type input "0"
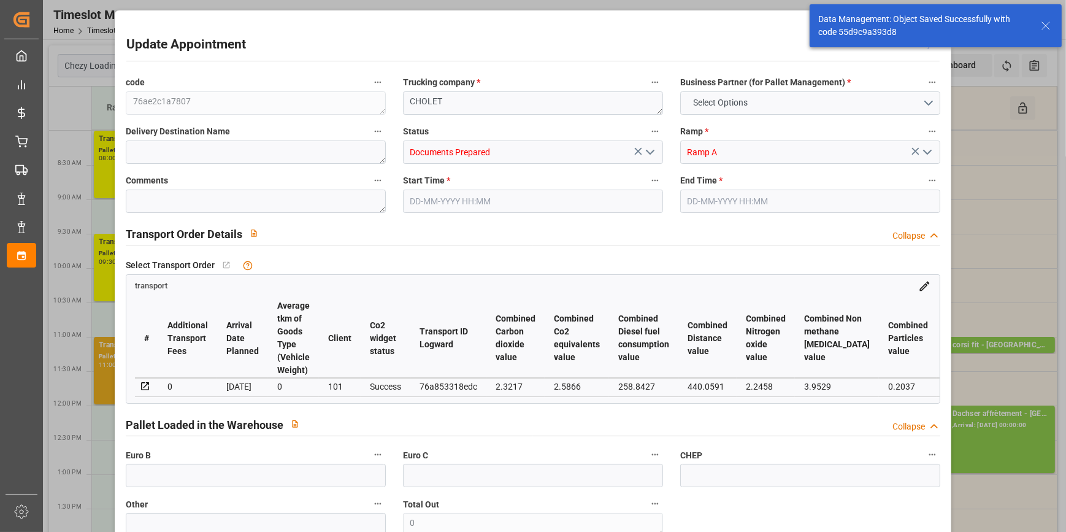
type input "811.3761"
type input "-28.3839"
type input "0"
type input "9241.916"
type input "11669.94"
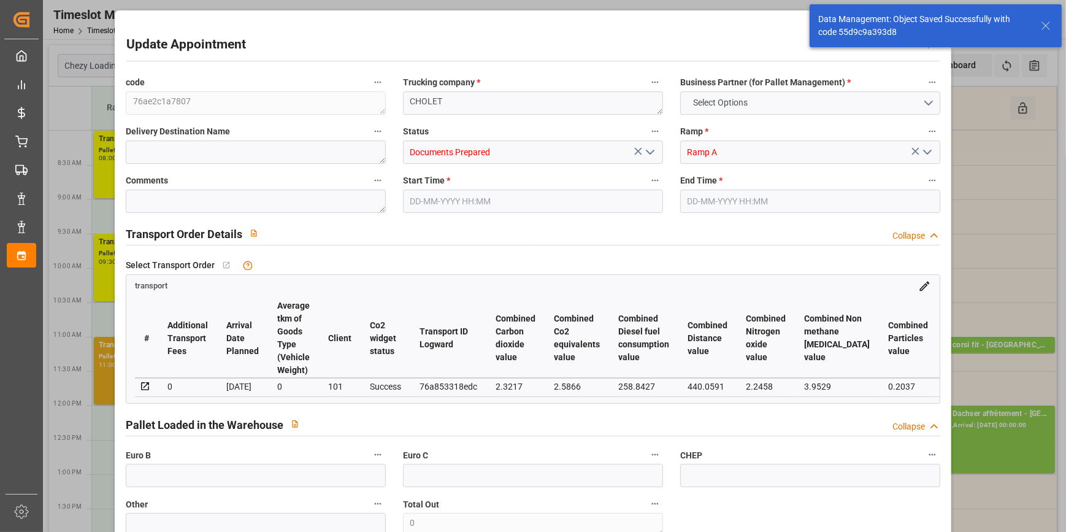
type input "30741.184"
type input "49"
type input "17"
type input "1191"
type input "47"
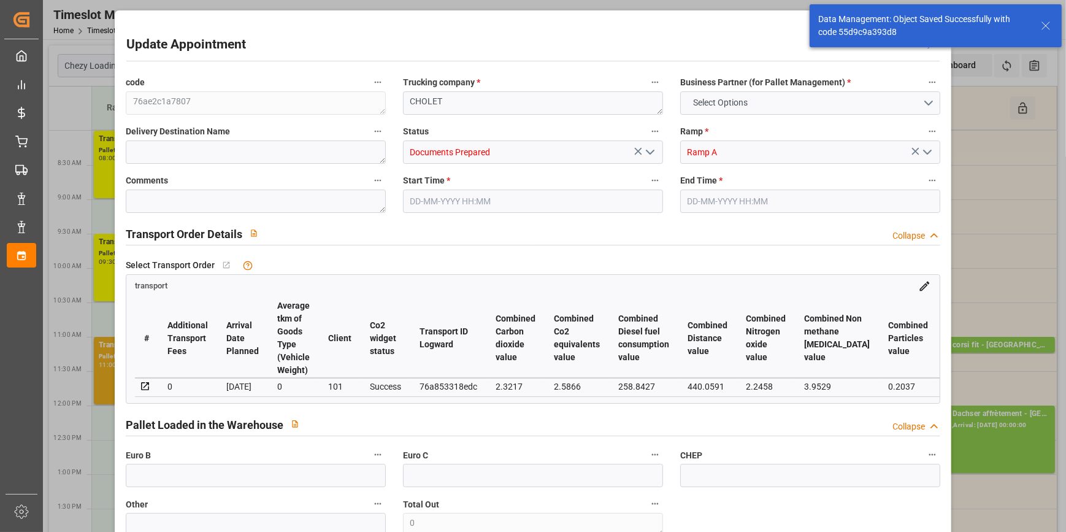
type input "101"
type input "10090.567"
type input "0"
type input "4710.8598"
type input "0"
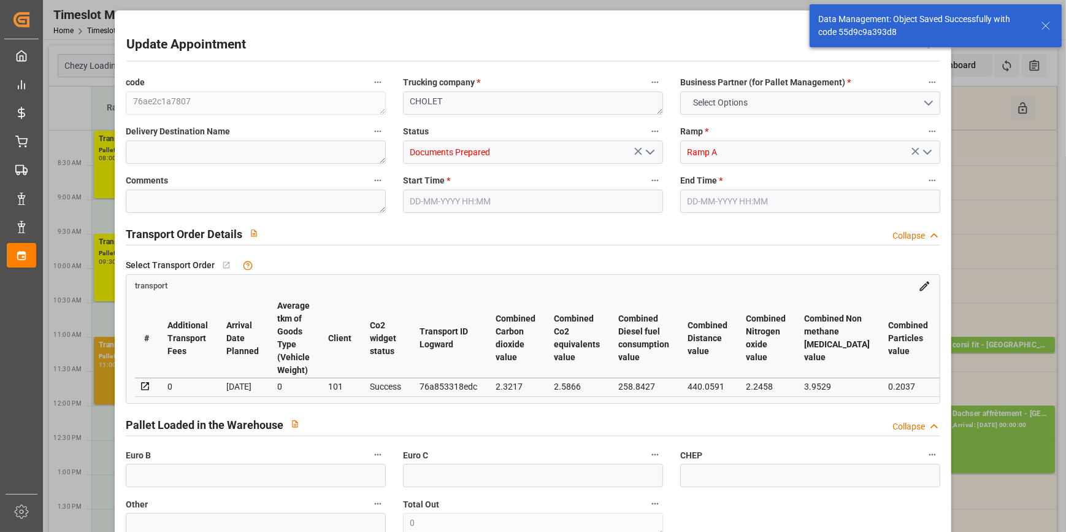
type input "0"
type input "21"
type input "35"
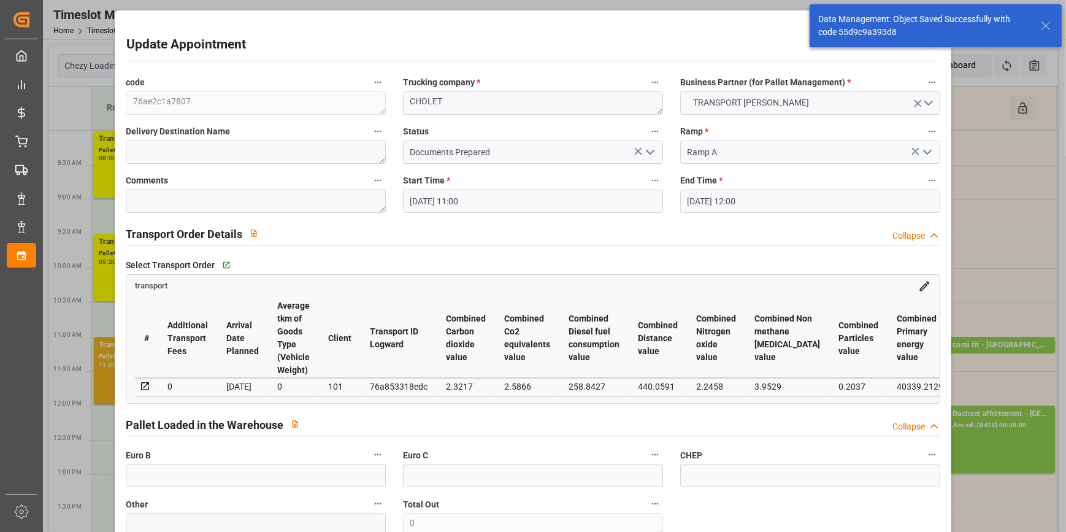
type input "[DATE] 11:00"
type input "[DATE] 12:00"
type input "[DATE] 13:35"
type input "[DATE] 11:25"
type input "[DATE]"
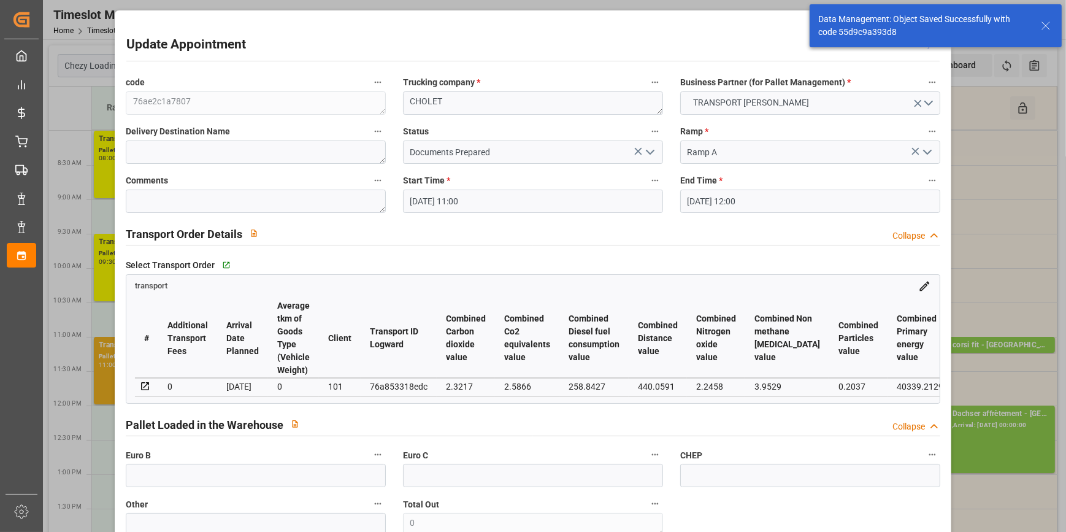
type input "[DATE]"
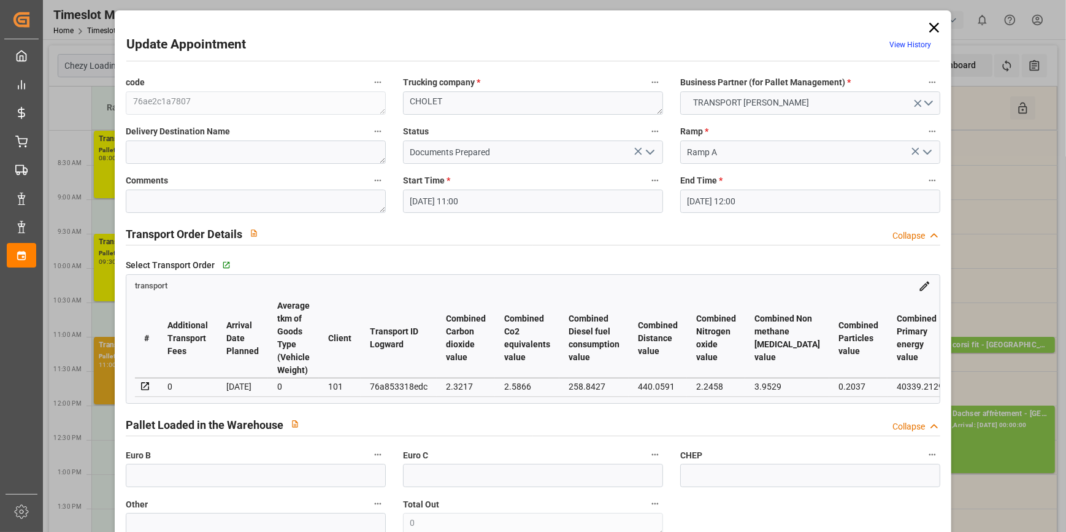
click at [647, 153] on polyline "open menu" at bounding box center [650, 152] width 7 height 4
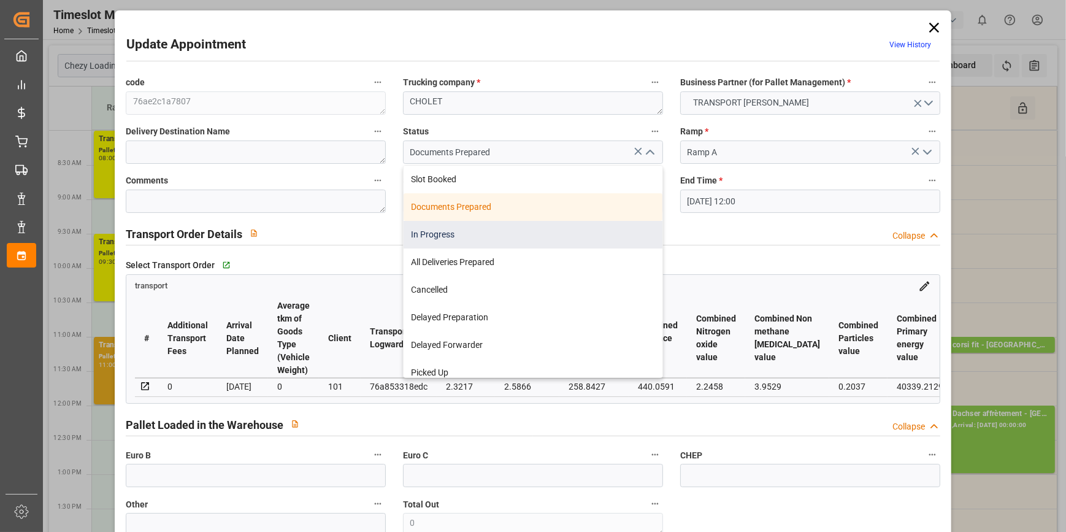
click at [429, 233] on div "In Progress" at bounding box center [533, 235] width 259 height 28
type input "In Progress"
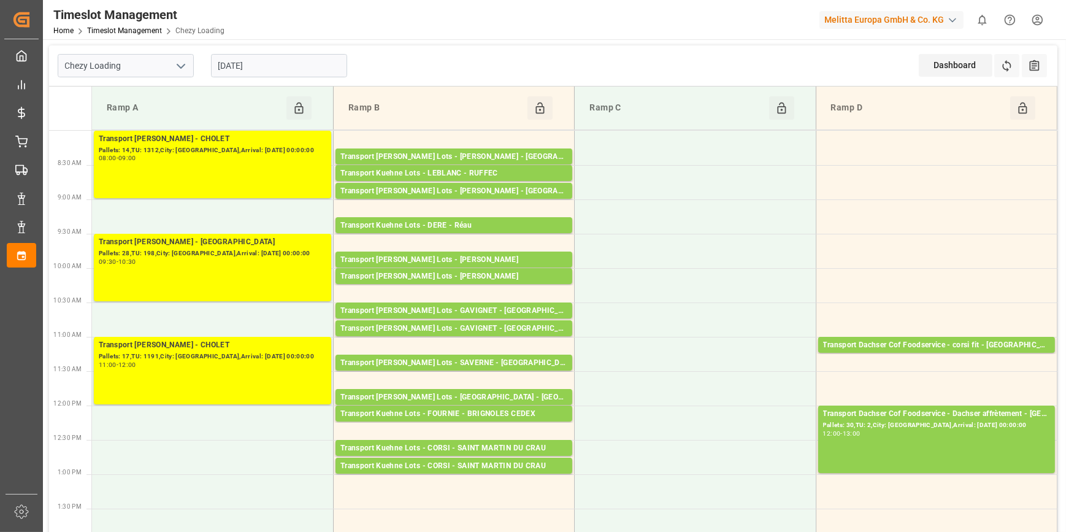
click at [293, 69] on input "[DATE]" at bounding box center [279, 65] width 136 height 23
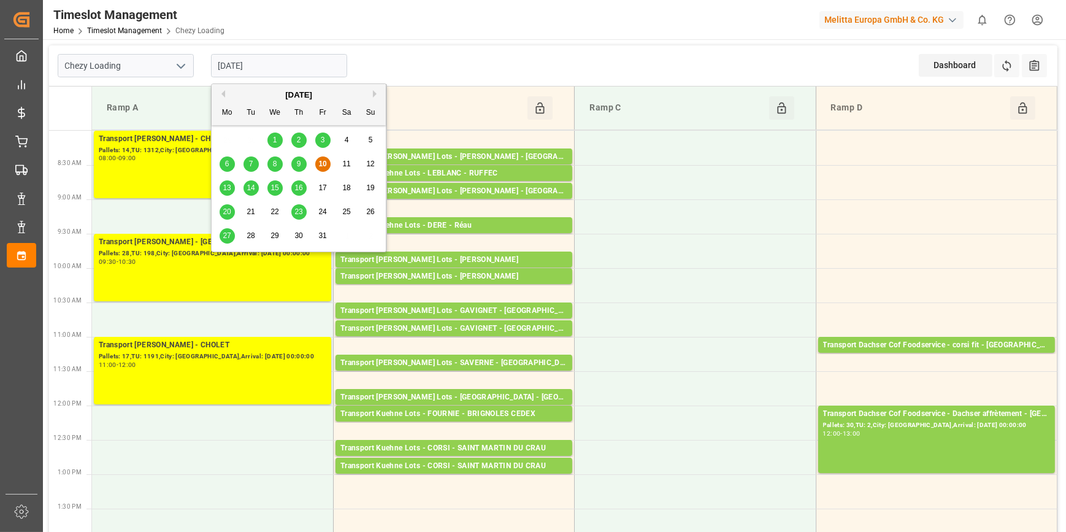
click at [225, 185] on span "13" at bounding box center [227, 187] width 8 height 9
type input "[DATE]"
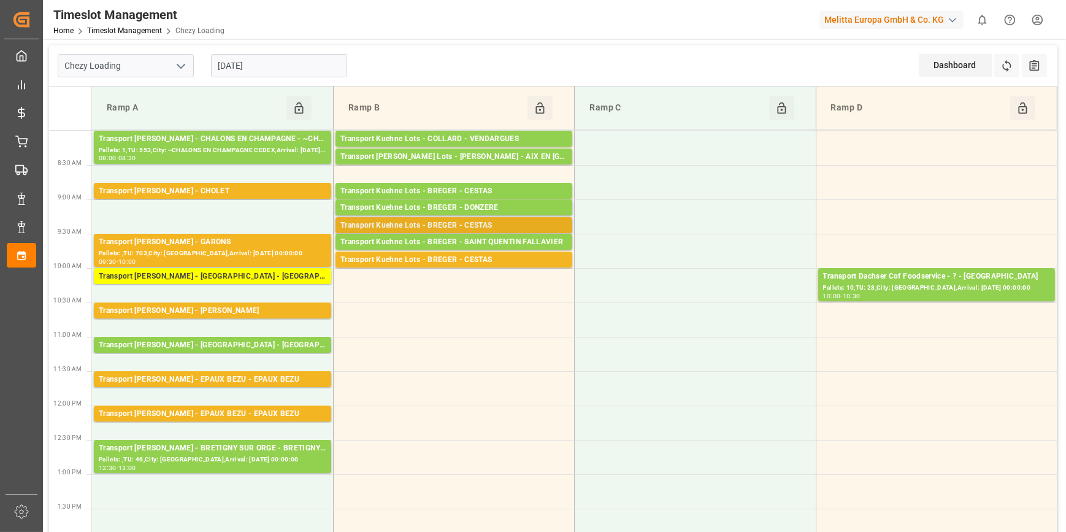
click at [507, 226] on div "Transport Kuehne Lots - BREGER - CESTAS" at bounding box center [454, 226] width 227 height 12
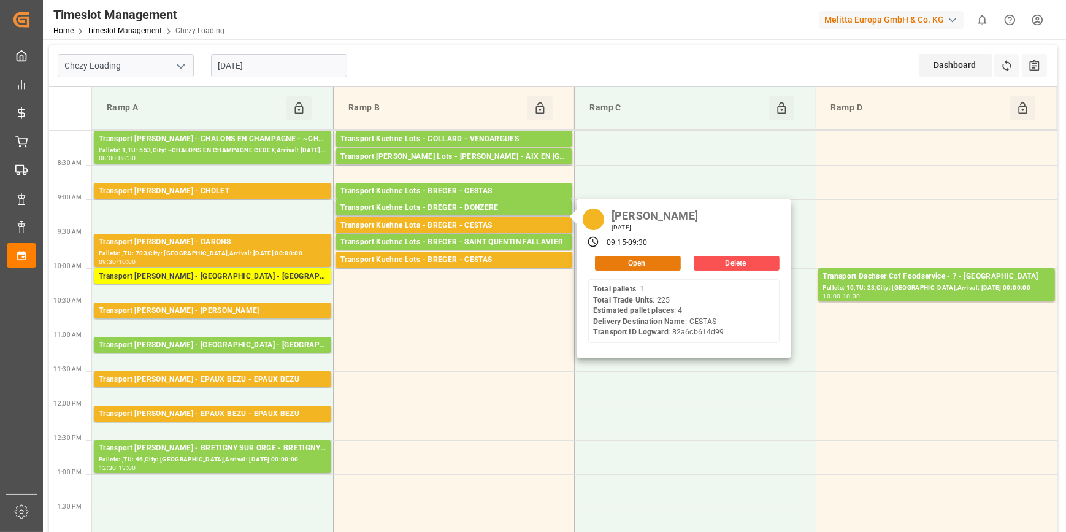
click at [617, 261] on button "Open" at bounding box center [638, 263] width 86 height 15
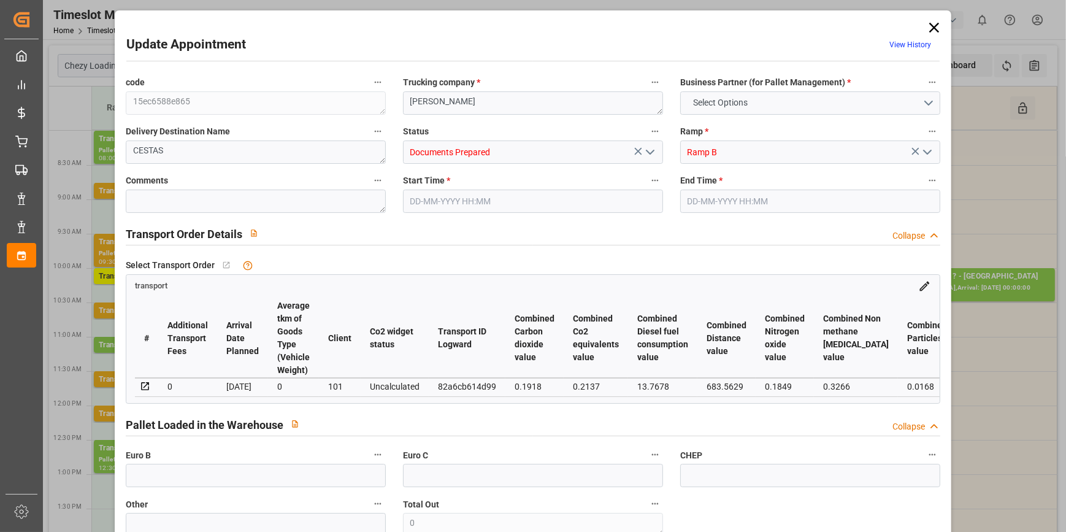
type input "4"
type input "278.57"
type input "0"
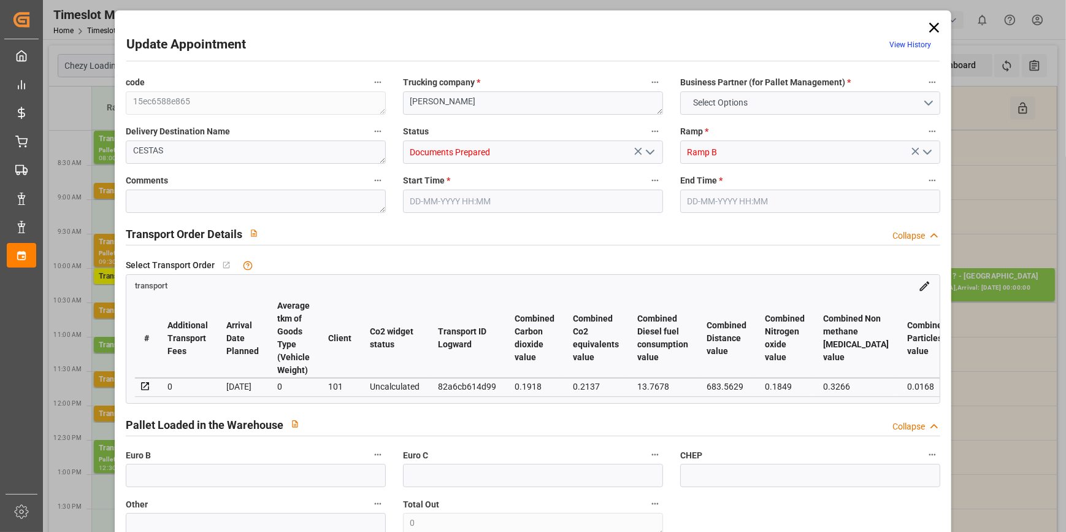
type input "278.57"
type input "0"
type input "440.418"
type input "816.314"
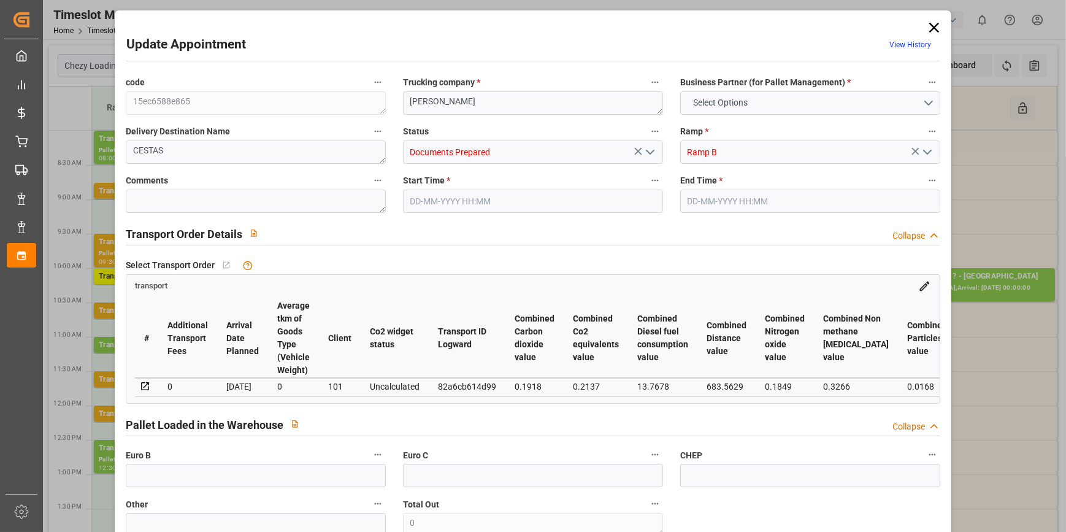
type input "2424.666"
type input "33"
type input "1"
type input "225"
type input "12"
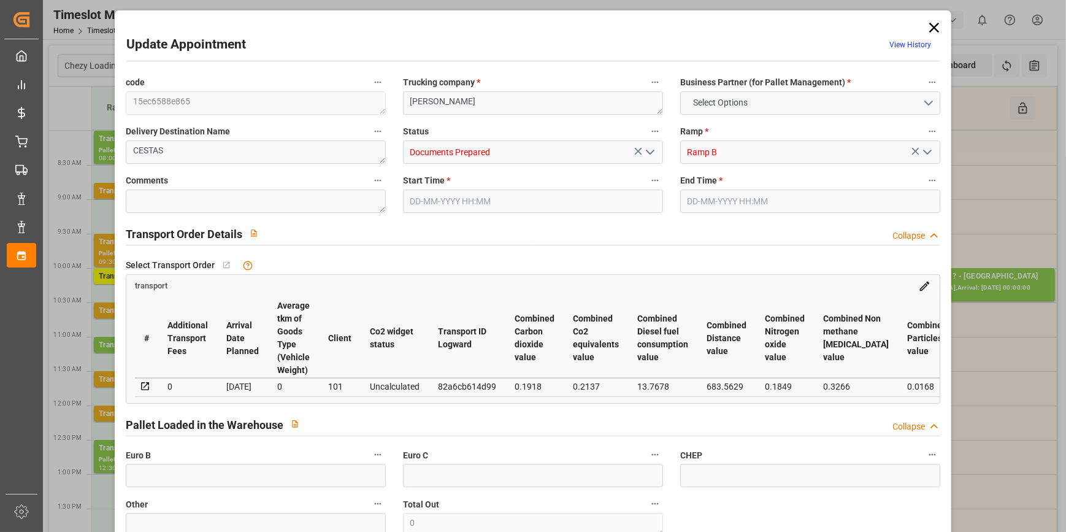
type input "101"
type input "535.842"
type input "0"
type input "4710.8598"
type input "0"
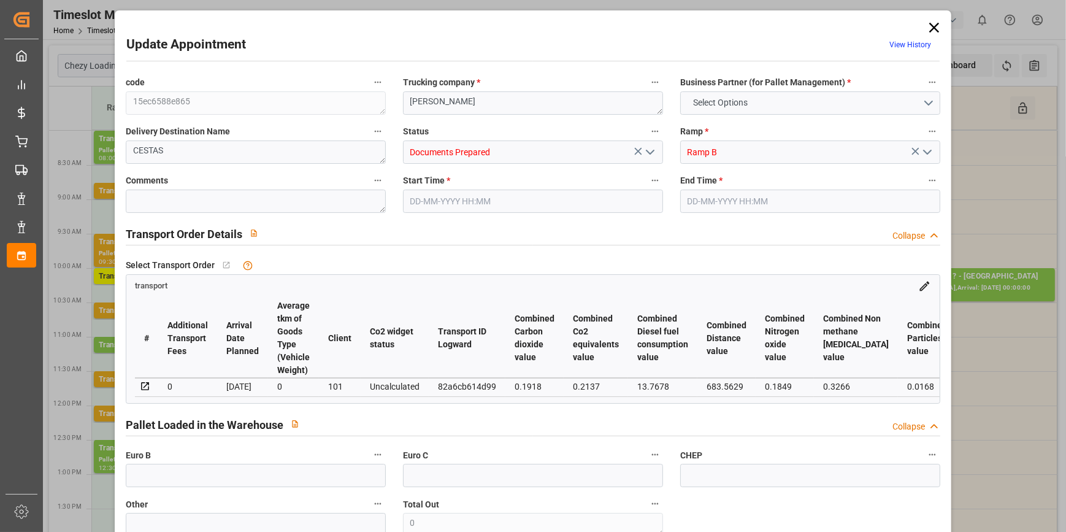
type input "0"
type input "21"
type input "35"
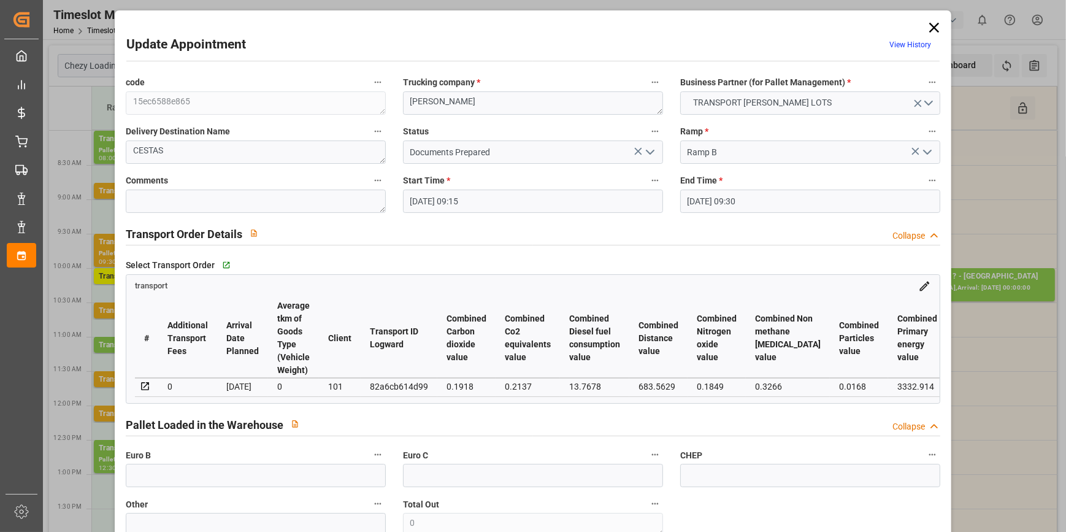
type input "[DATE] 09:15"
type input "[DATE] 09:30"
type input "[DATE] 13:22"
type input "[DATE] 11:21"
type input "[DATE]"
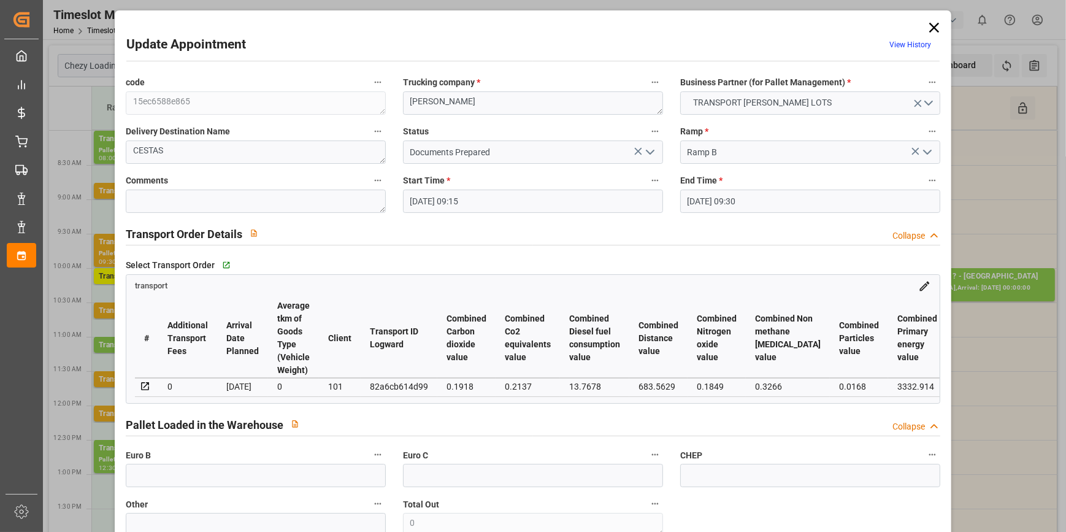
type input "[DATE]"
click at [653, 153] on icon "open menu" at bounding box center [650, 152] width 15 height 15
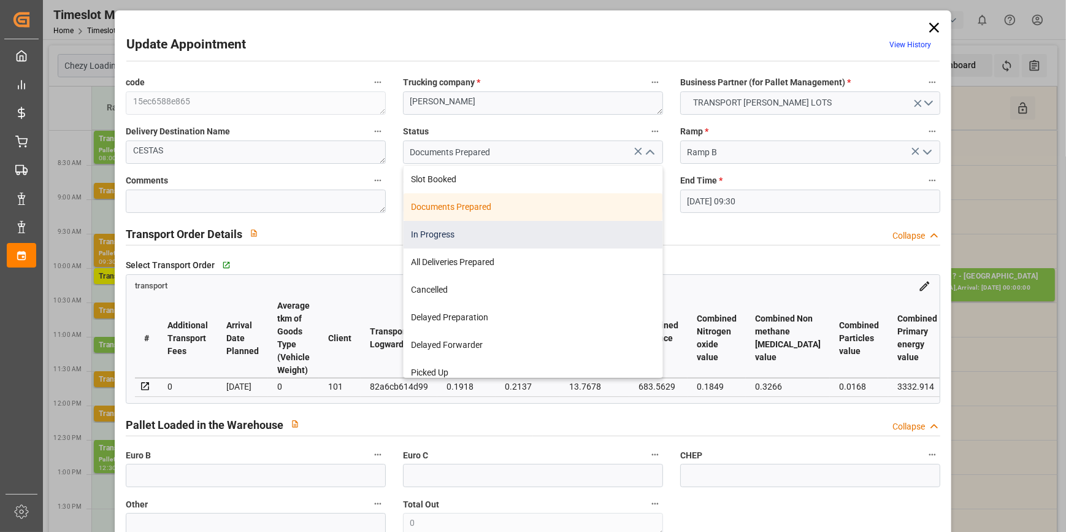
click at [466, 238] on div "In Progress" at bounding box center [533, 235] width 259 height 28
type input "In Progress"
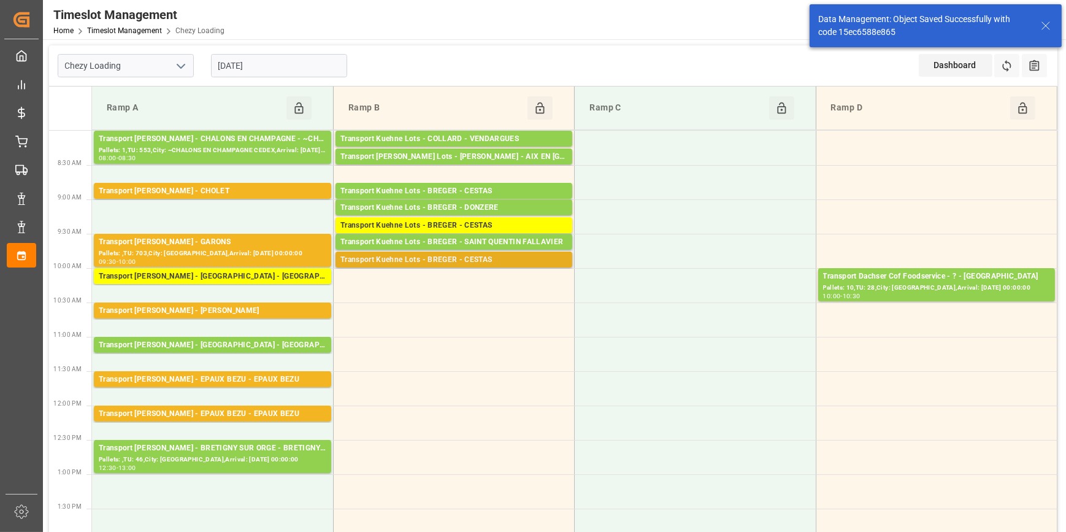
click at [456, 261] on div "Transport Kuehne Lots - BREGER - CESTAS" at bounding box center [454, 260] width 227 height 12
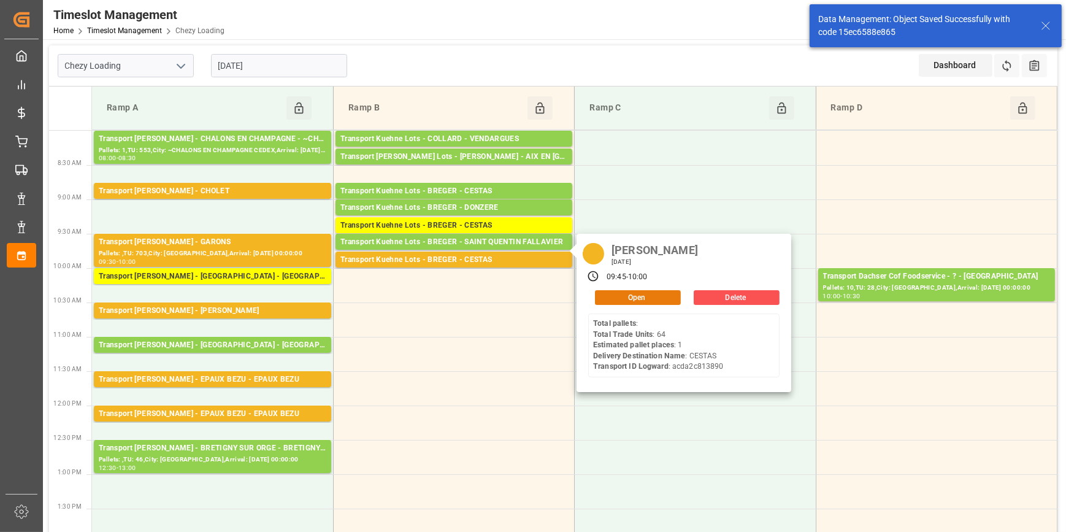
click at [619, 299] on button "Open" at bounding box center [638, 297] width 86 height 15
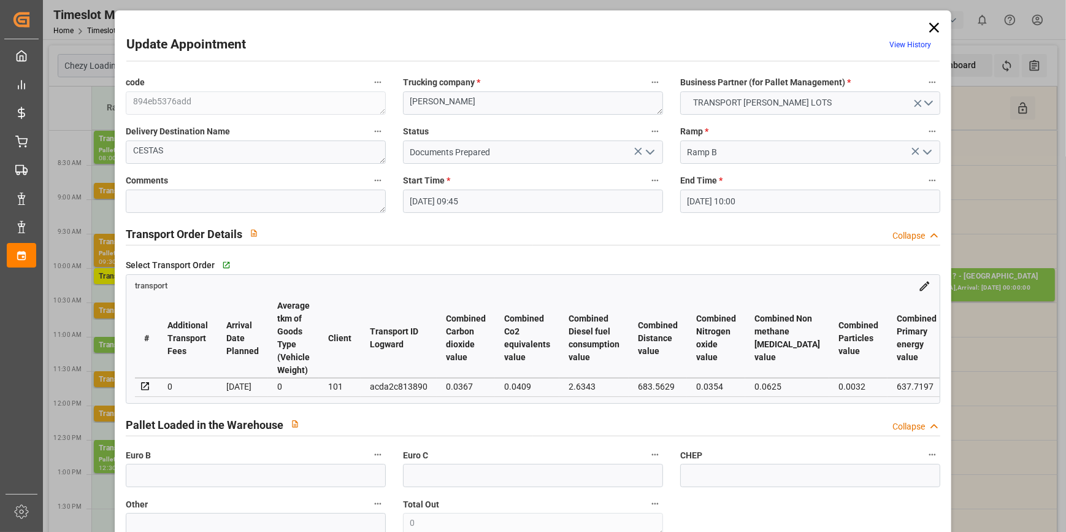
click at [650, 150] on polyline "open menu" at bounding box center [650, 152] width 7 height 4
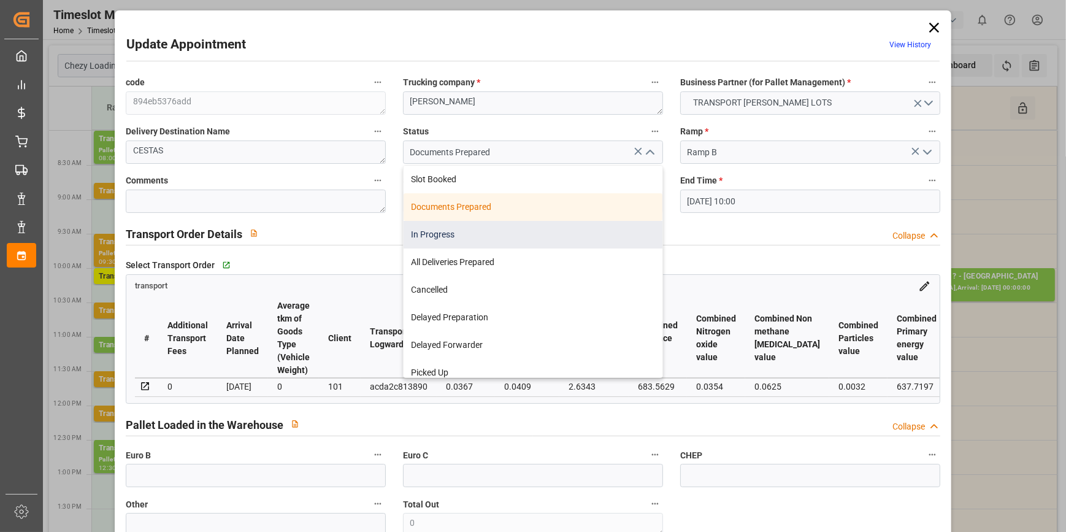
click at [440, 236] on div "In Progress" at bounding box center [533, 235] width 259 height 28
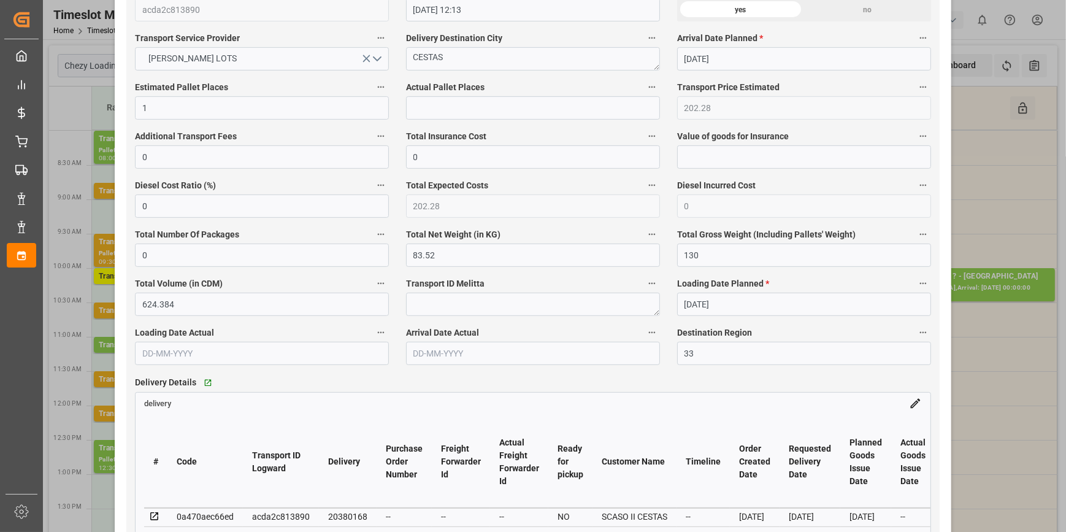
scroll to position [780, 0]
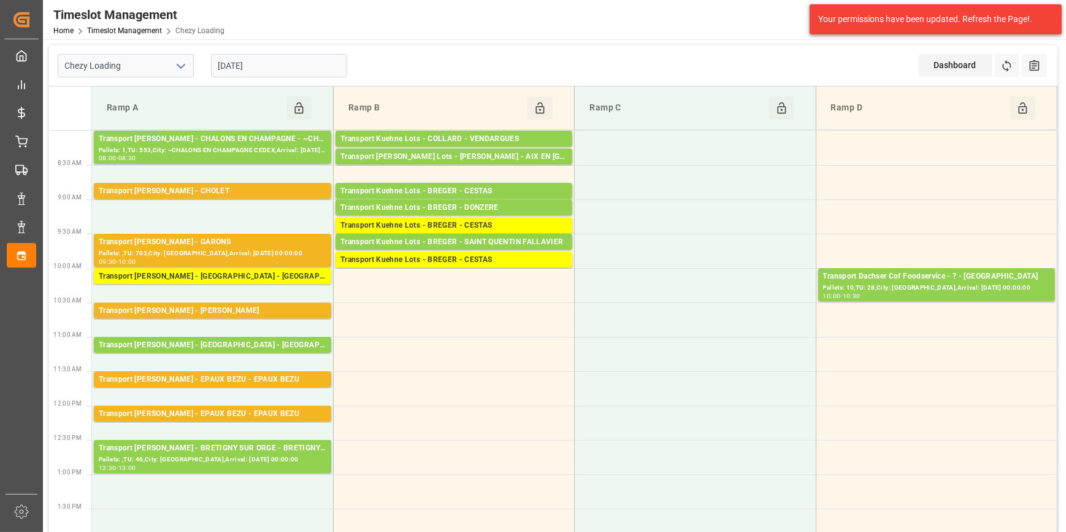
drag, startPoint x: 184, startPoint y: 61, endPoint x: 172, endPoint y: 74, distance: 17.4
click at [184, 61] on icon "open menu" at bounding box center [181, 66] width 15 height 15
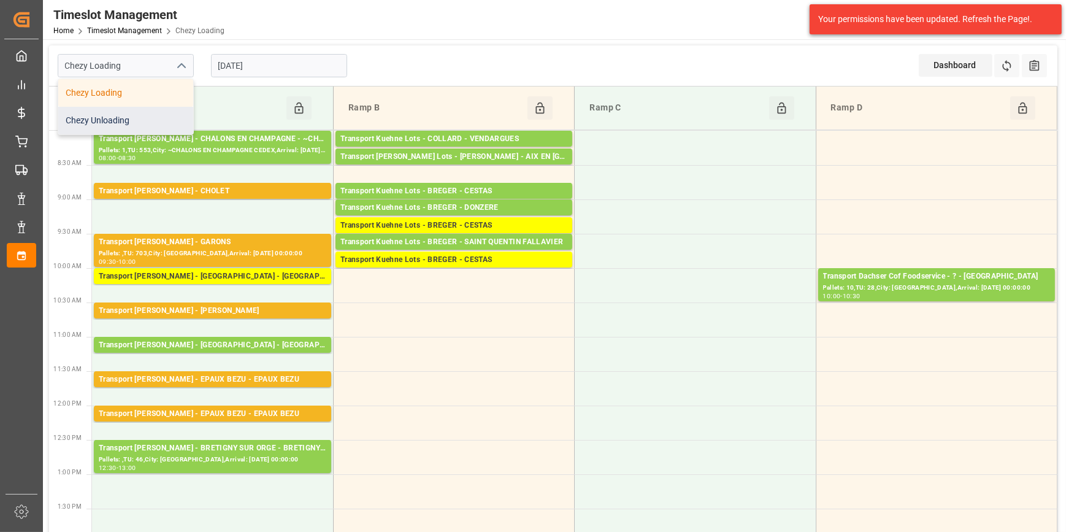
click at [128, 123] on div "Chezy Unloading" at bounding box center [125, 121] width 135 height 28
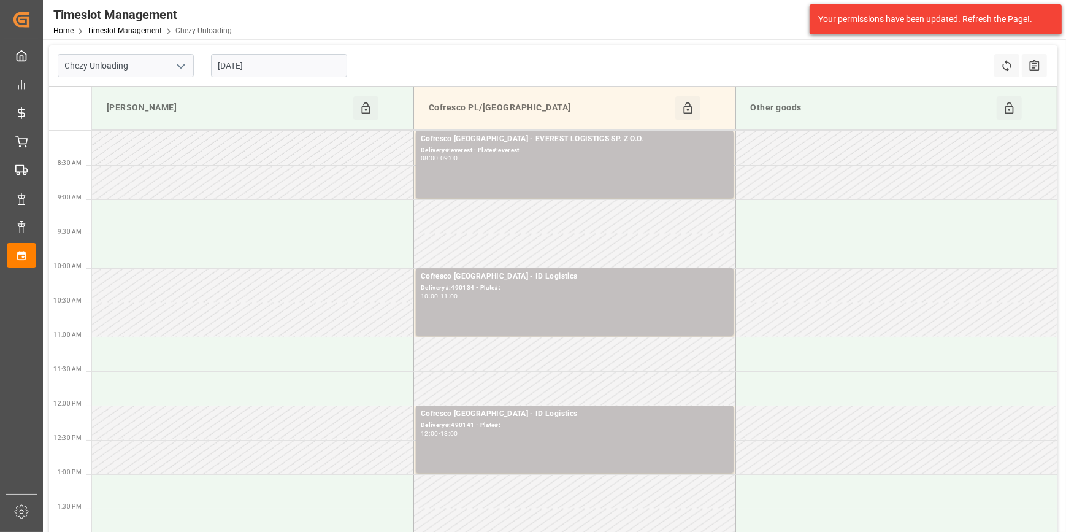
click at [283, 64] on input "[DATE]" at bounding box center [279, 65] width 136 height 23
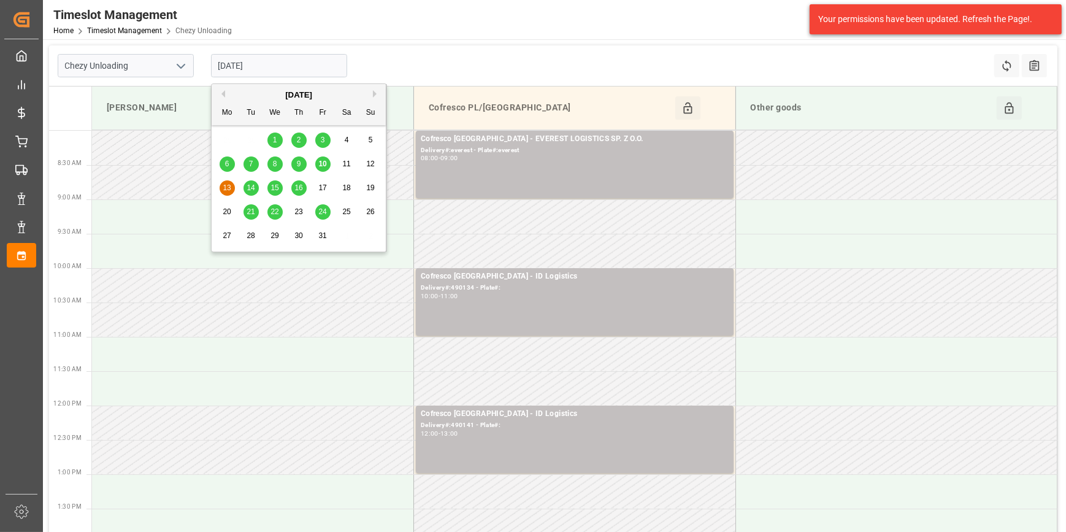
click at [324, 165] on span "10" at bounding box center [322, 164] width 8 height 9
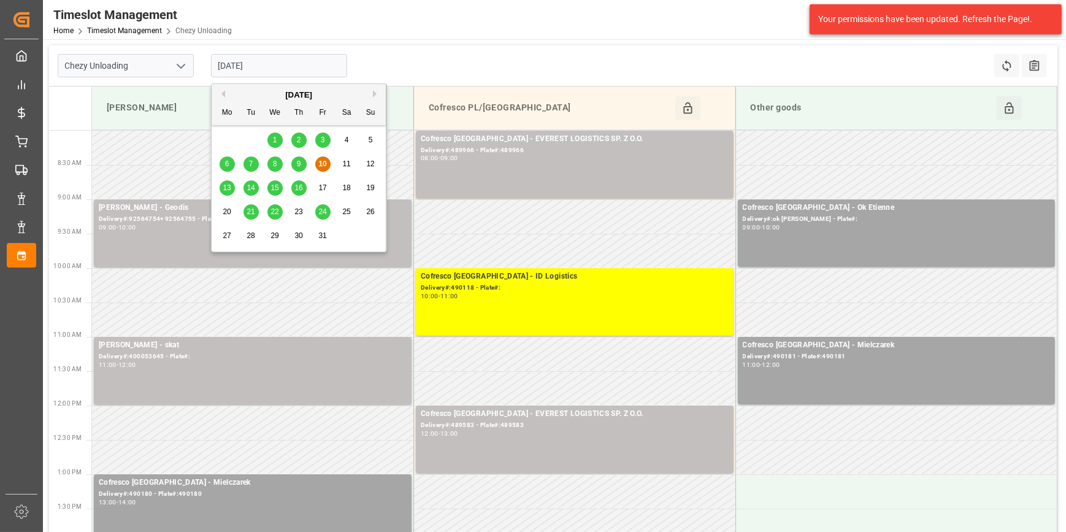
click at [288, 62] on input "[DATE]" at bounding box center [279, 65] width 136 height 23
click at [302, 166] on div "9" at bounding box center [298, 164] width 15 height 15
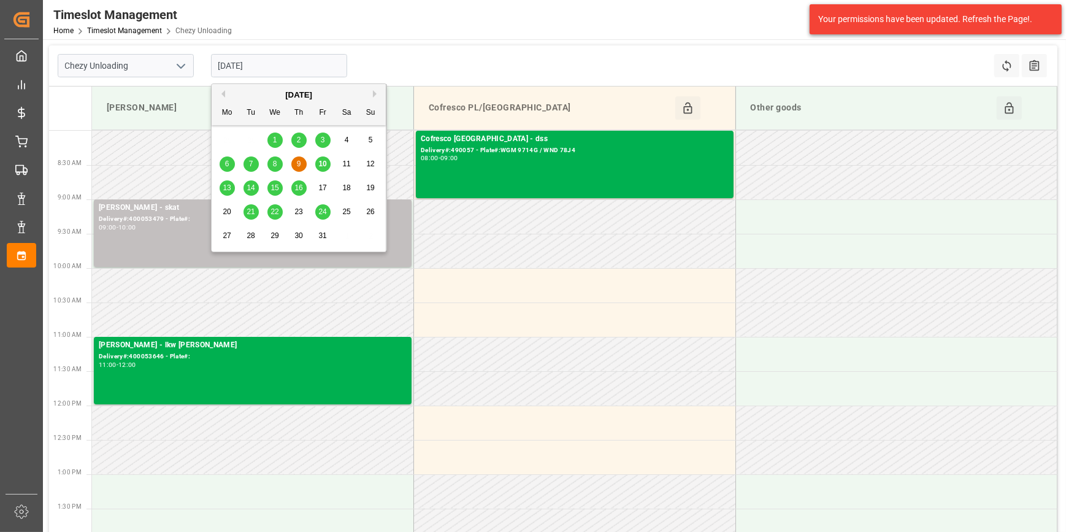
click at [277, 64] on input "[DATE]" at bounding box center [279, 65] width 136 height 23
click at [227, 188] on span "13" at bounding box center [227, 187] width 8 height 9
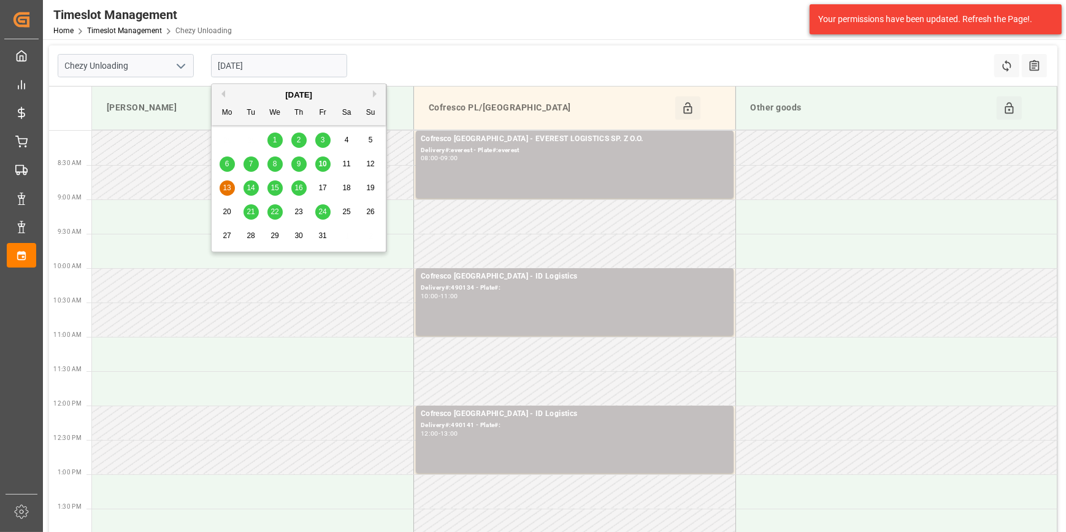
click at [282, 64] on input "[DATE]" at bounding box center [279, 65] width 136 height 23
click at [316, 168] on div "10" at bounding box center [322, 164] width 15 height 15
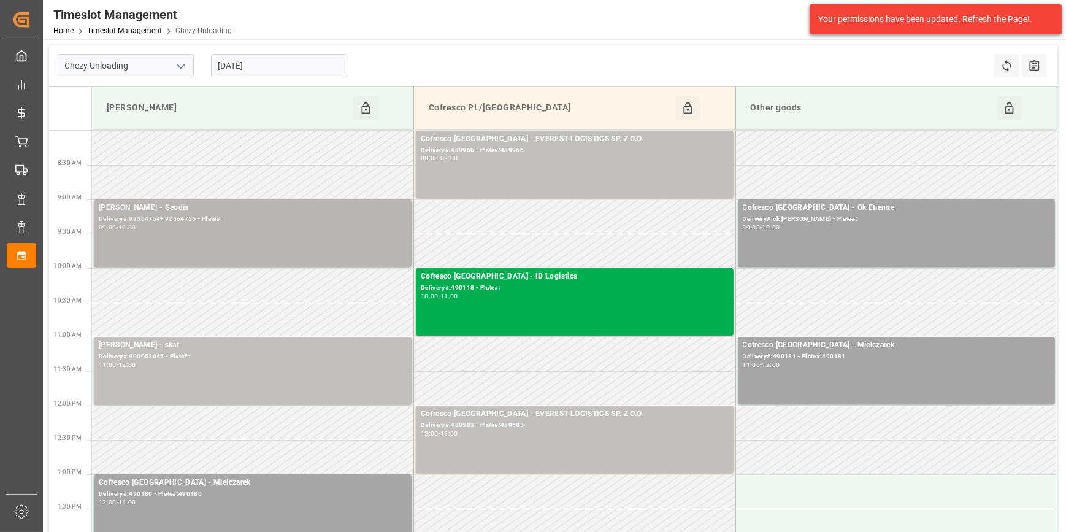
click at [190, 209] on div "[PERSON_NAME] - Geodis" at bounding box center [253, 208] width 308 height 12
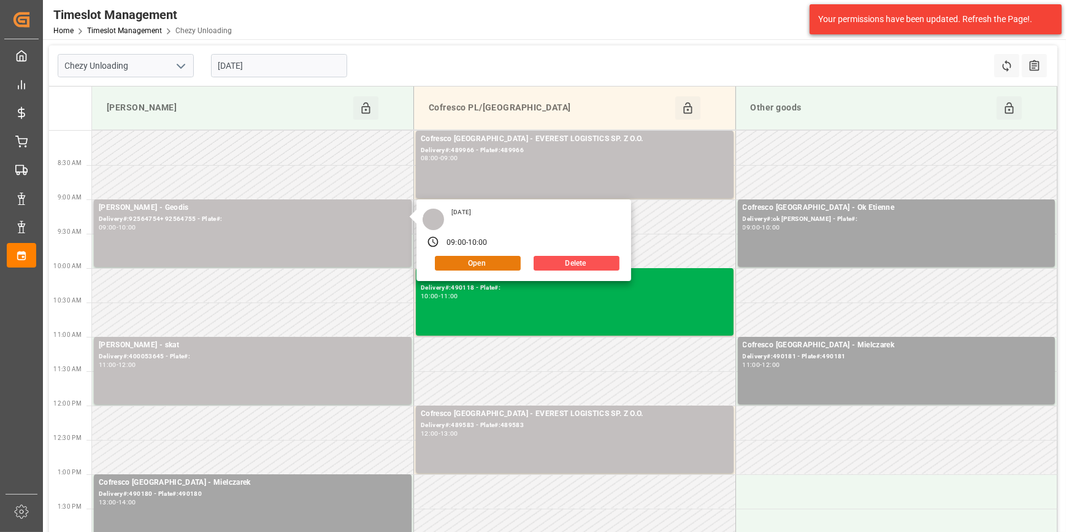
click at [458, 265] on button "Open" at bounding box center [478, 263] width 86 height 15
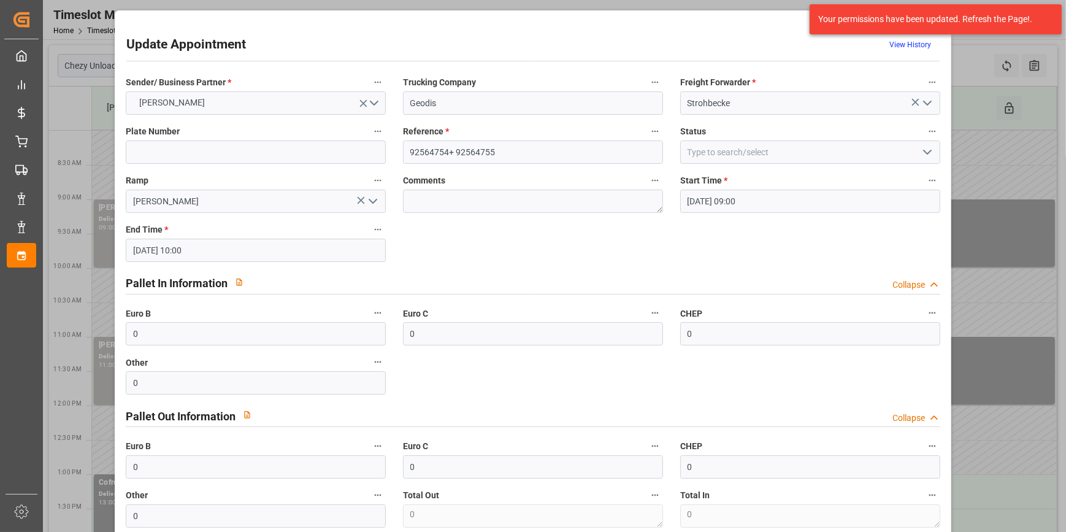
click at [920, 152] on icon "open menu" at bounding box center [927, 152] width 15 height 15
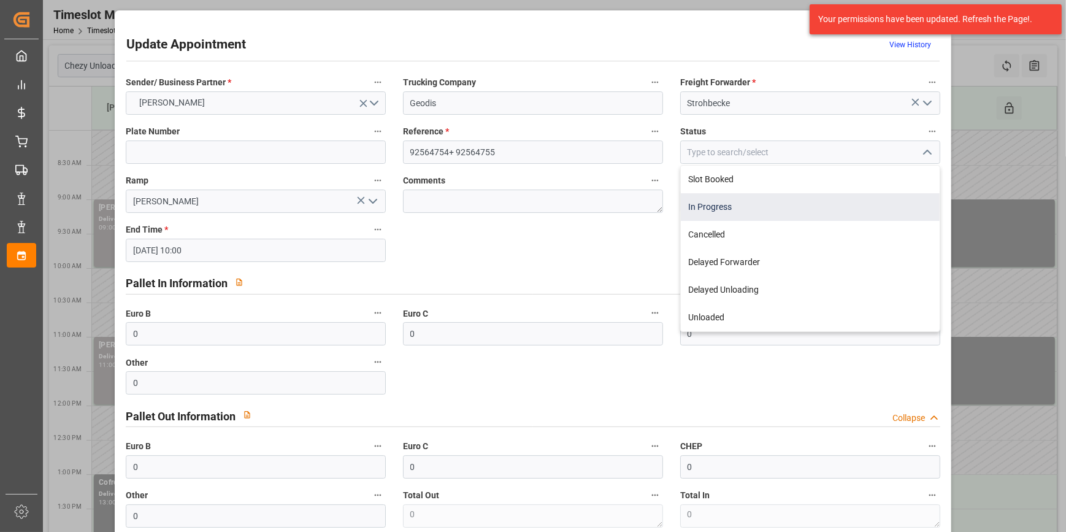
click at [716, 207] on div "In Progress" at bounding box center [810, 207] width 259 height 28
